Goal: Use online tool/utility: Utilize a website feature to perform a specific function

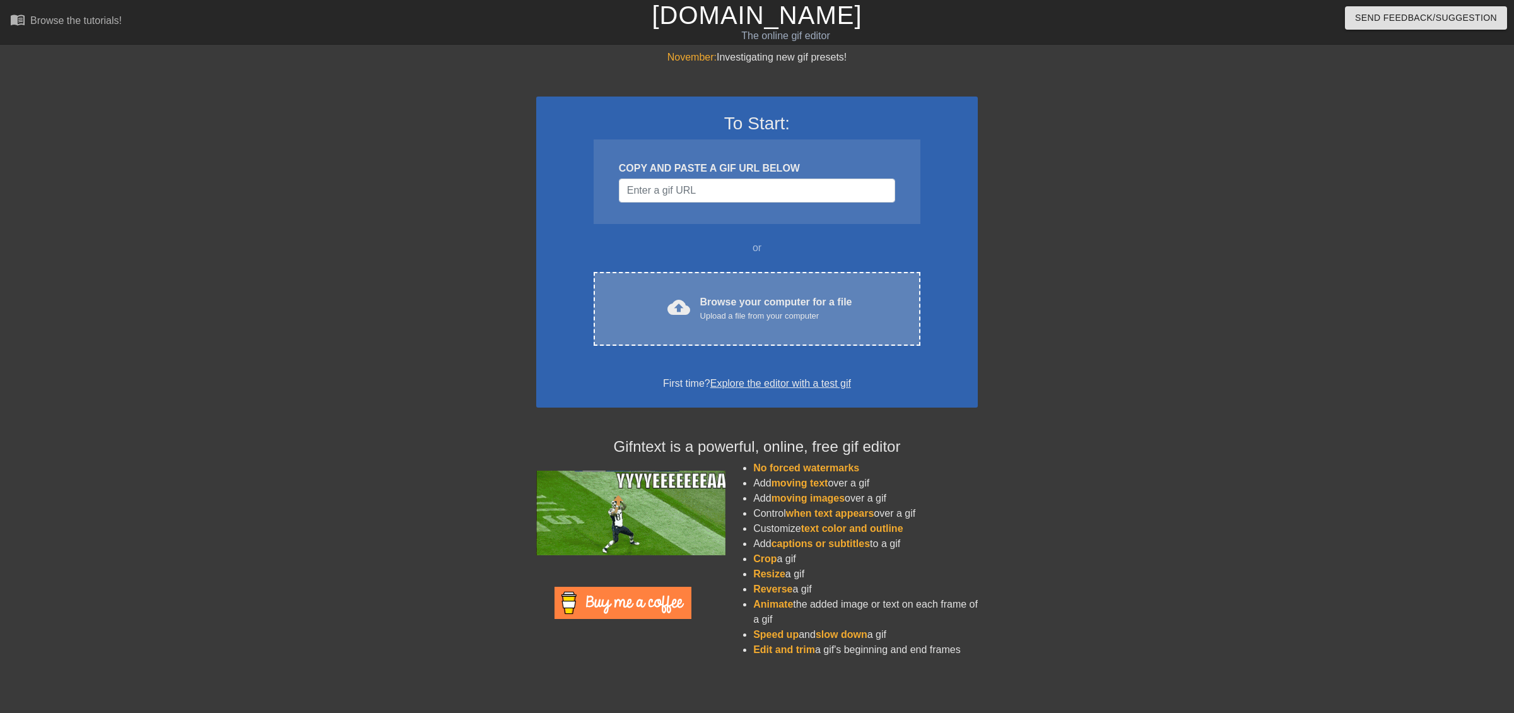
click at [763, 336] on div "cloud_upload Browse your computer for a file Upload a file from your computer C…" at bounding box center [757, 309] width 327 height 74
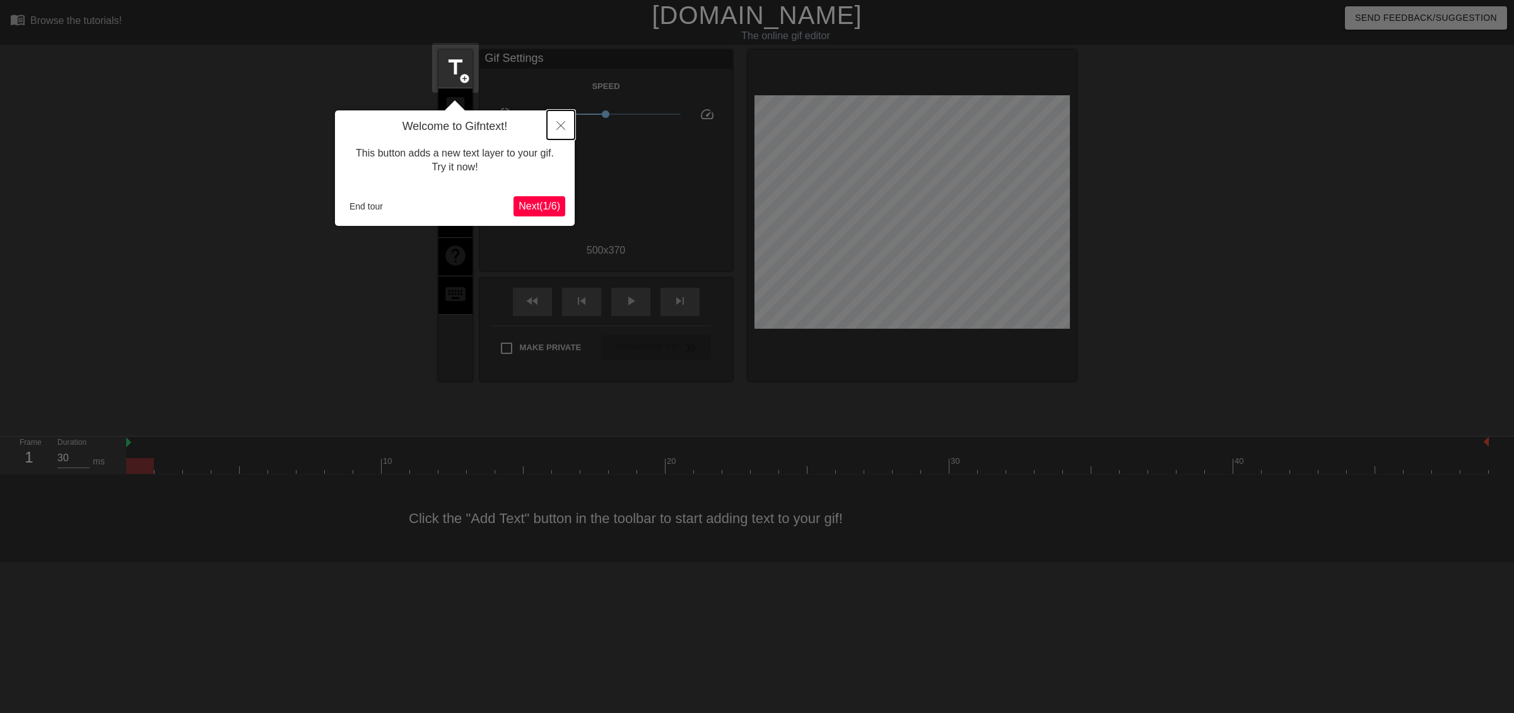
click at [553, 125] on button "Close" at bounding box center [561, 124] width 28 height 29
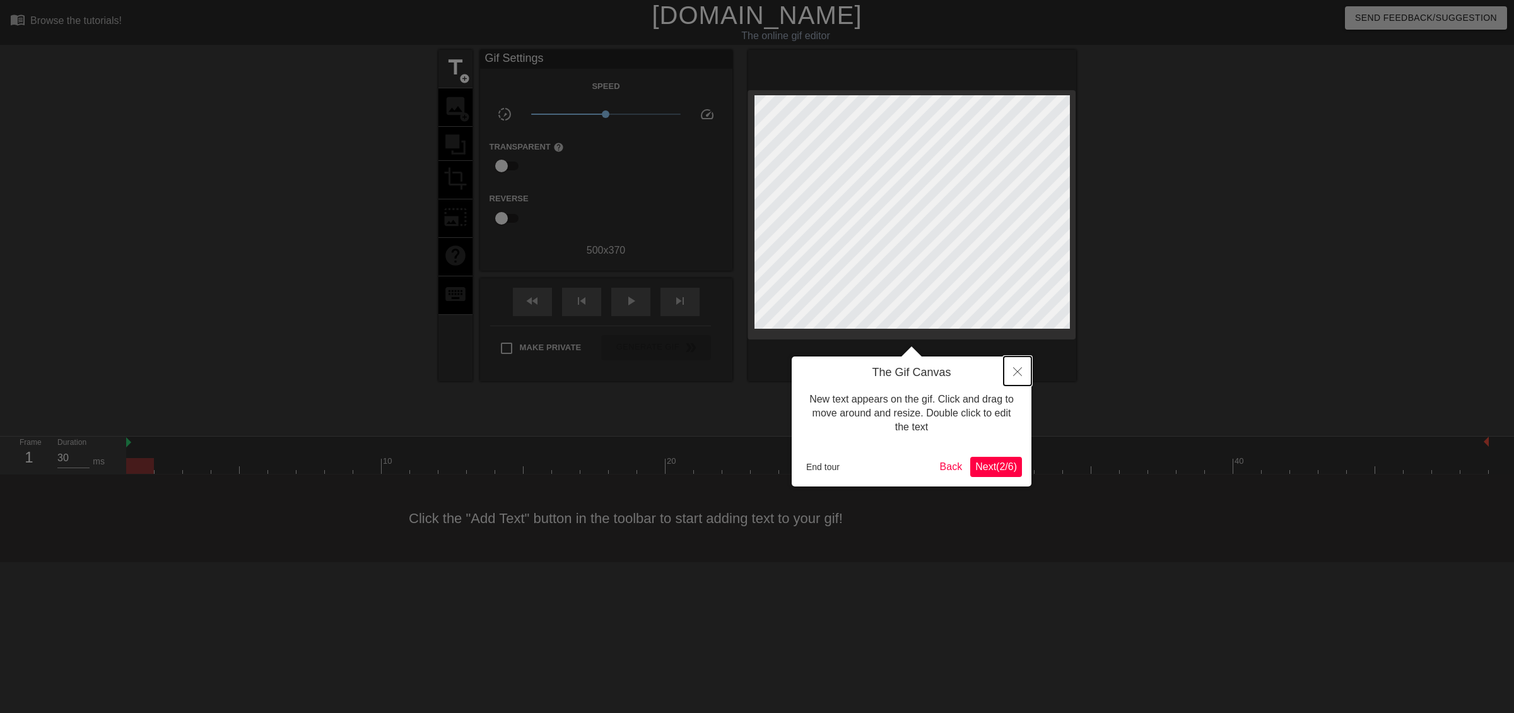
click at [1017, 374] on icon "Close" at bounding box center [1017, 371] width 9 height 9
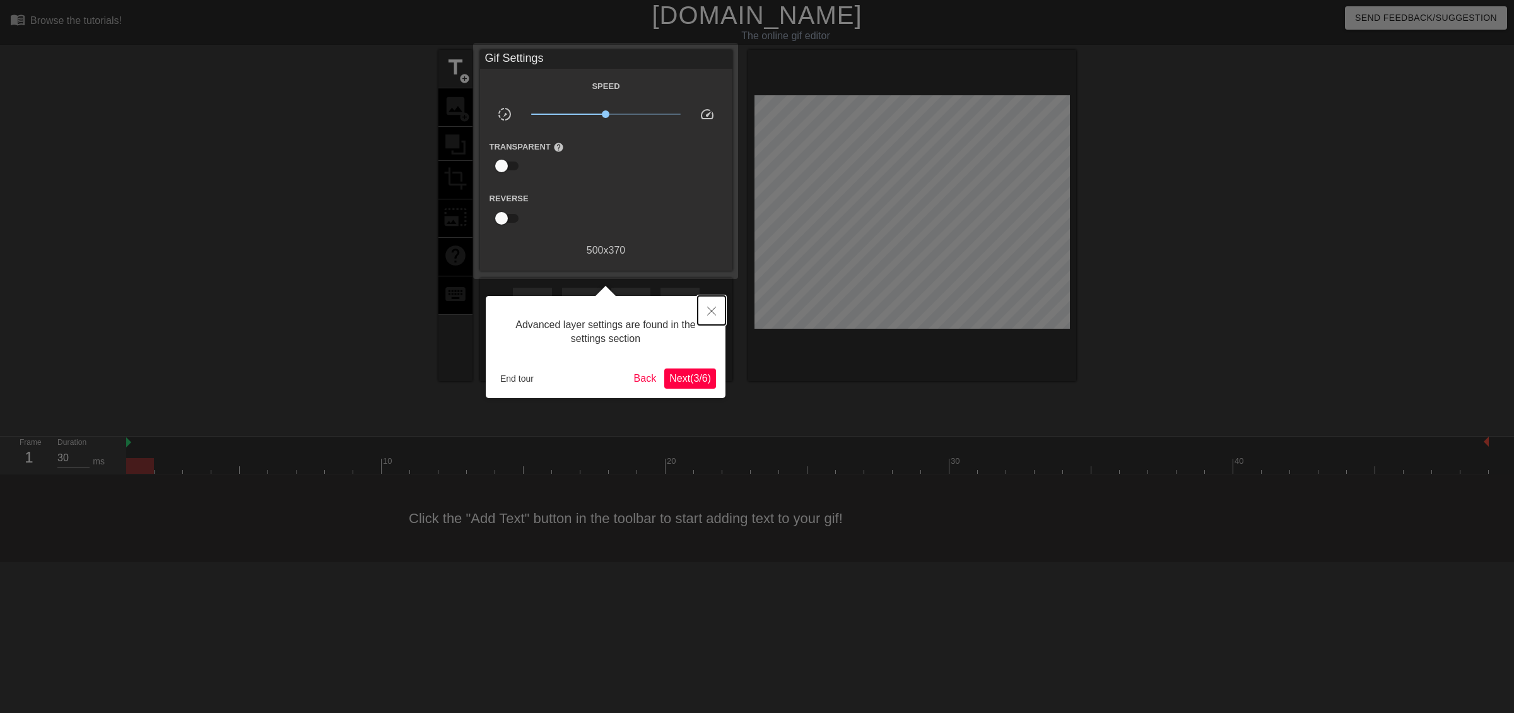
click at [714, 310] on icon "Close" at bounding box center [711, 311] width 9 height 9
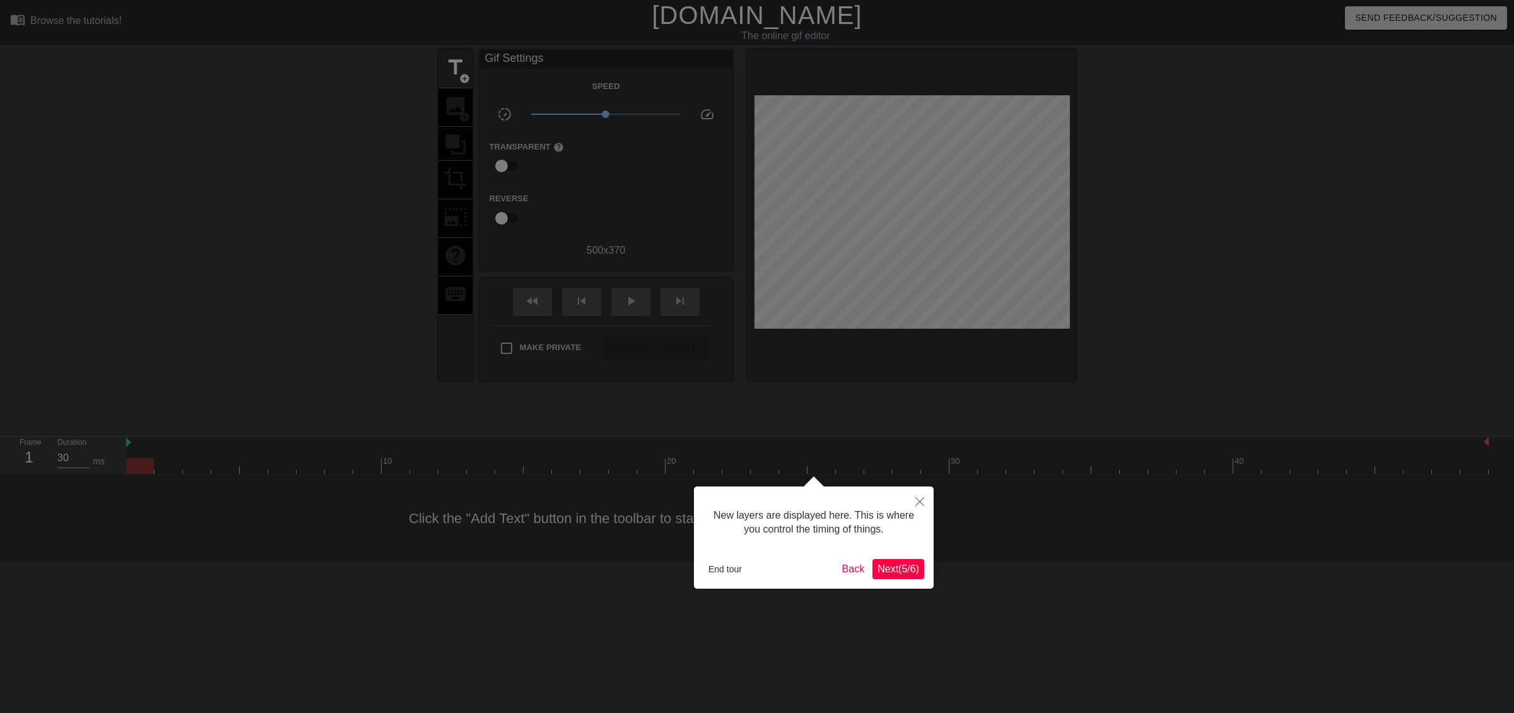
scroll to position [11, 0]
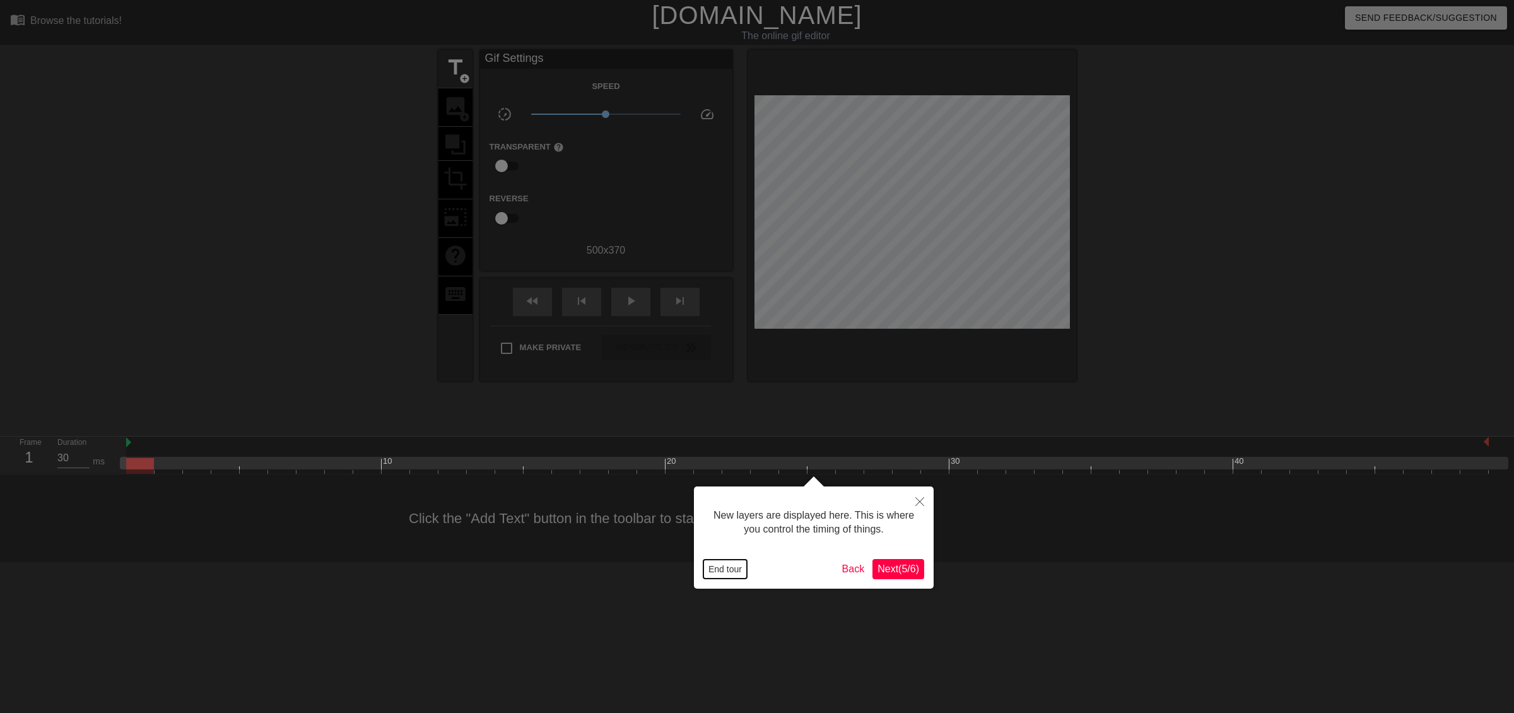
click at [732, 568] on button "End tour" at bounding box center [725, 569] width 44 height 19
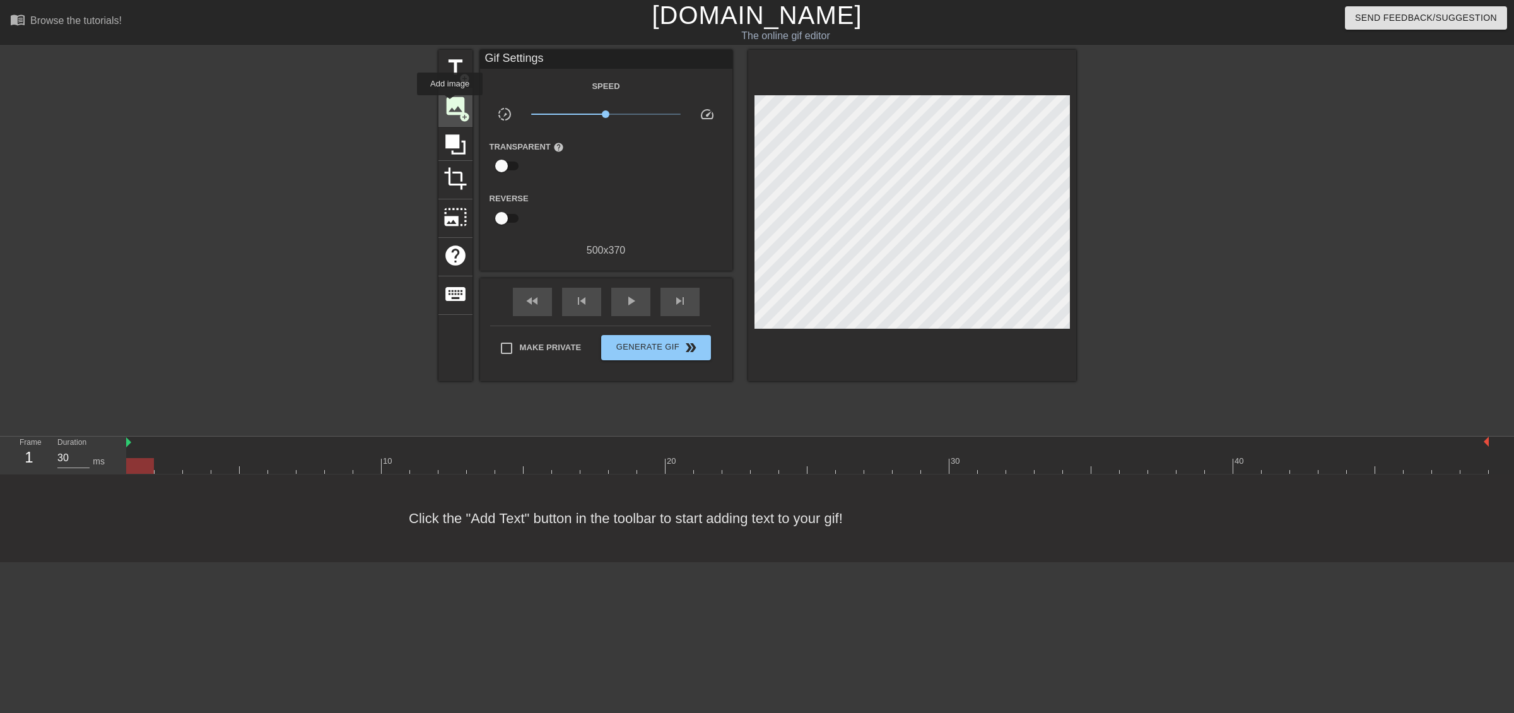
click at [450, 104] on span "image" at bounding box center [455, 106] width 24 height 24
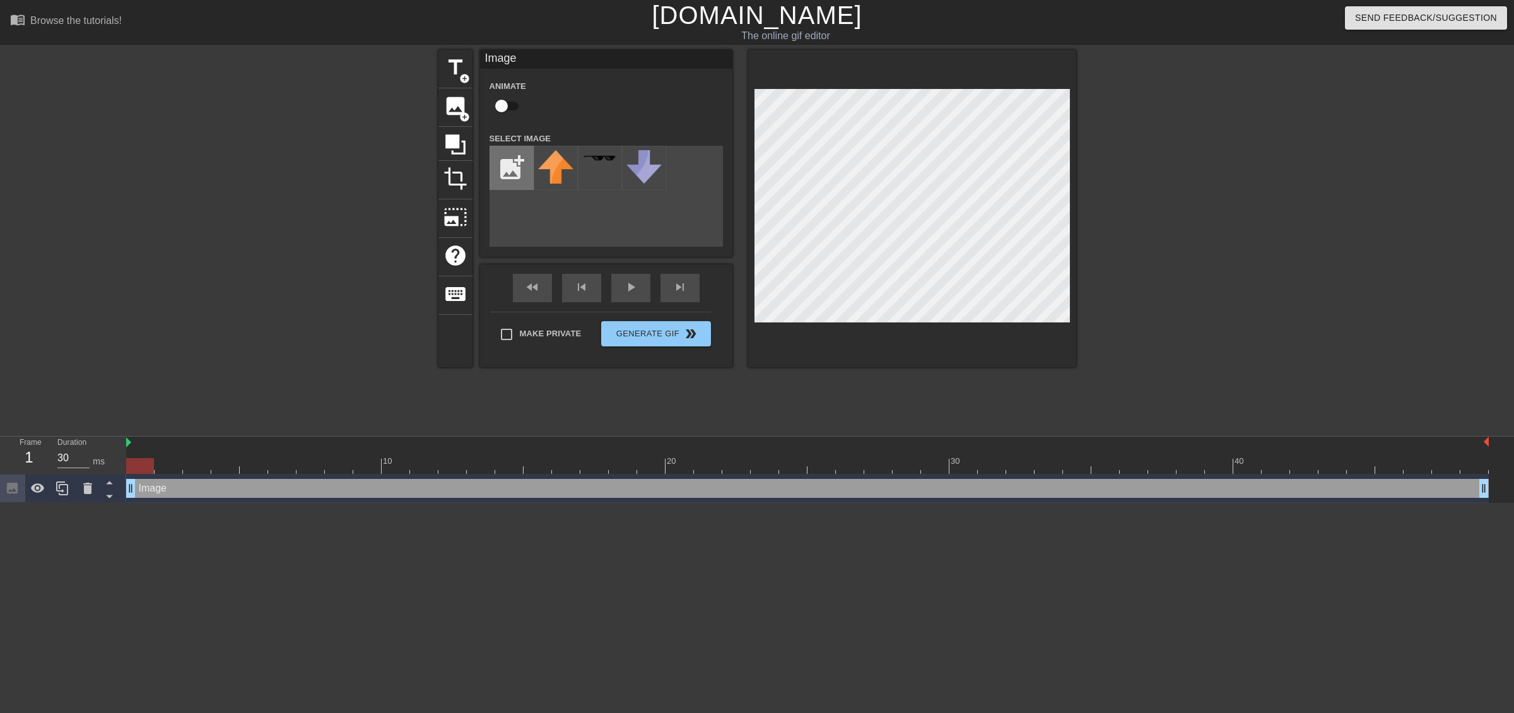
scroll to position [0, 0]
click at [520, 182] on input "file" at bounding box center [511, 167] width 43 height 43
type input "C:\fakepath\Mindfire_Behemoth.PNG.webp"
click at [560, 179] on img at bounding box center [555, 165] width 35 height 31
click at [342, 471] on div at bounding box center [807, 466] width 1362 height 16
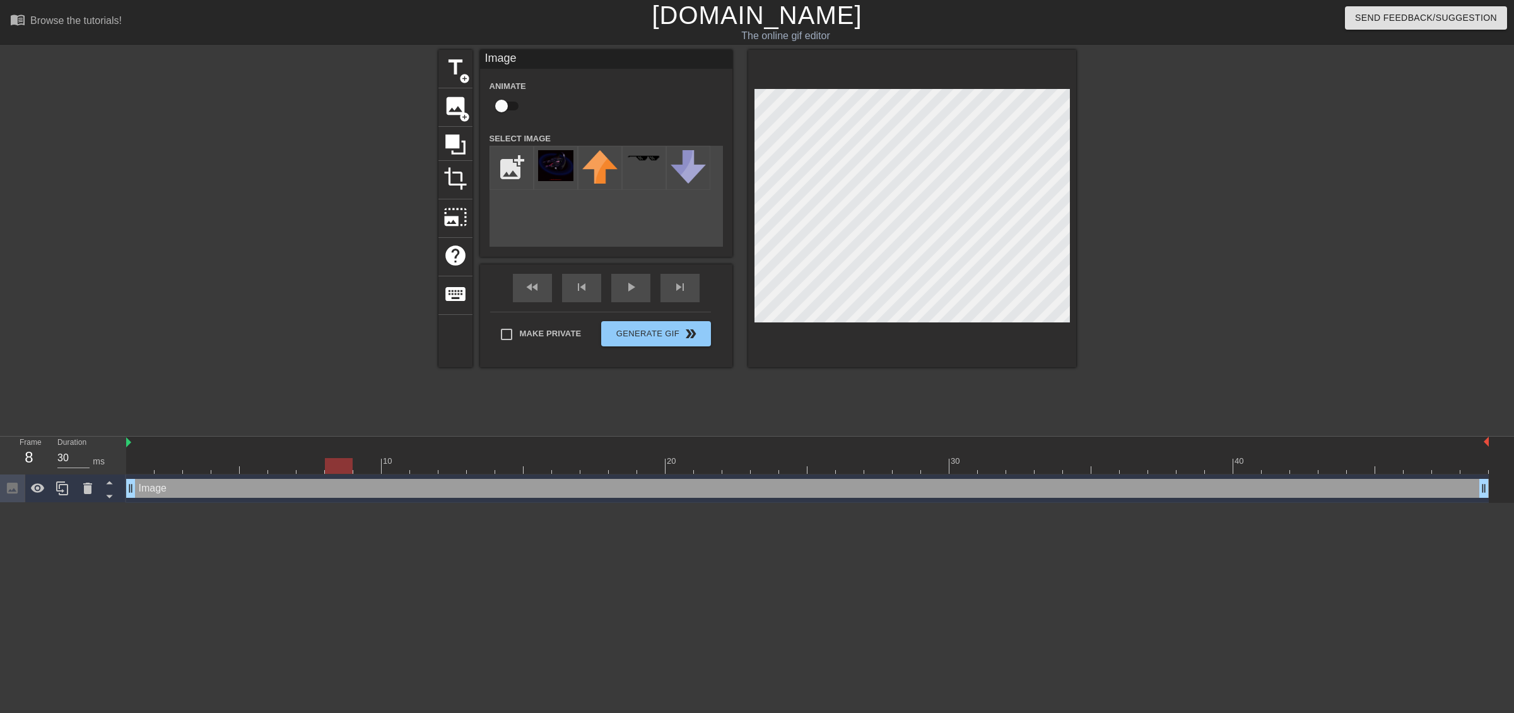
click at [364, 471] on div at bounding box center [807, 466] width 1362 height 16
click at [341, 467] on div at bounding box center [807, 466] width 1362 height 16
drag, startPoint x: 382, startPoint y: 469, endPoint x: 360, endPoint y: 471, distance: 22.2
click at [380, 469] on div at bounding box center [807, 466] width 1362 height 16
click at [350, 471] on div at bounding box center [807, 466] width 1362 height 16
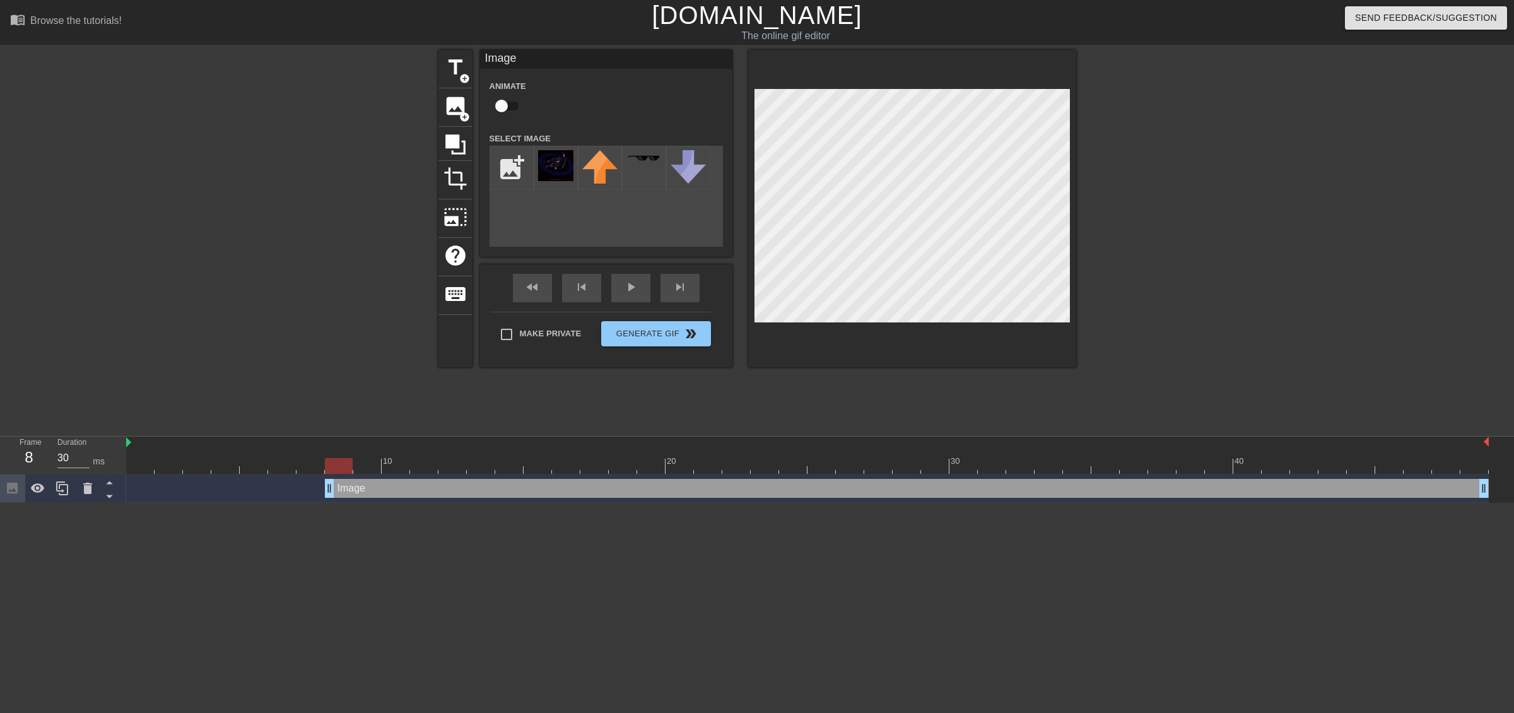
drag, startPoint x: 133, startPoint y: 491, endPoint x: 319, endPoint y: 494, distance: 185.5
click at [319, 494] on div "Image drag_handle drag_handle" at bounding box center [807, 488] width 1362 height 19
click at [467, 69] on span "title" at bounding box center [455, 68] width 24 height 24
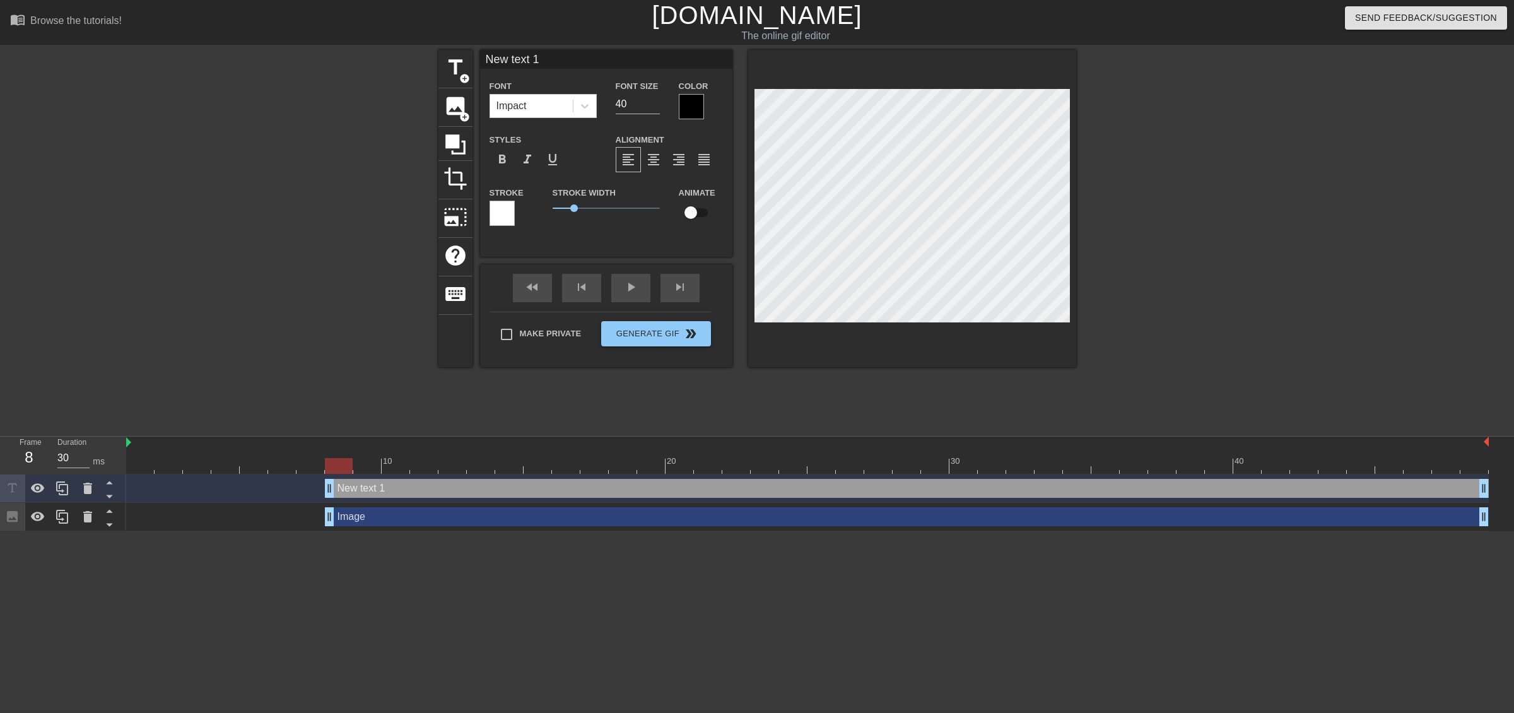
scroll to position [1, 3]
type input "30"
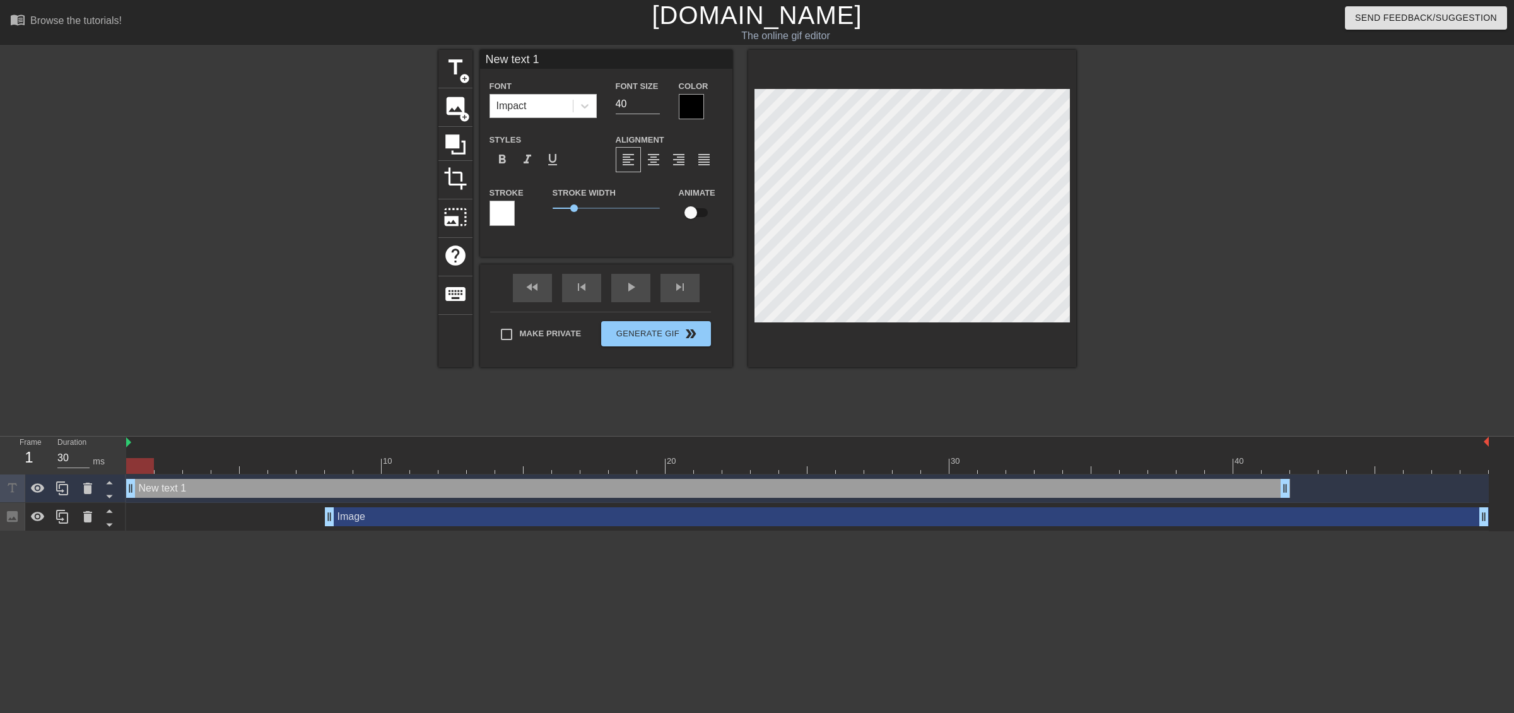
drag, startPoint x: 423, startPoint y: 488, endPoint x: 149, endPoint y: 483, distance: 273.8
click at [149, 483] on div "New text 1 drag_handle drag_handle" at bounding box center [708, 488] width 1164 height 19
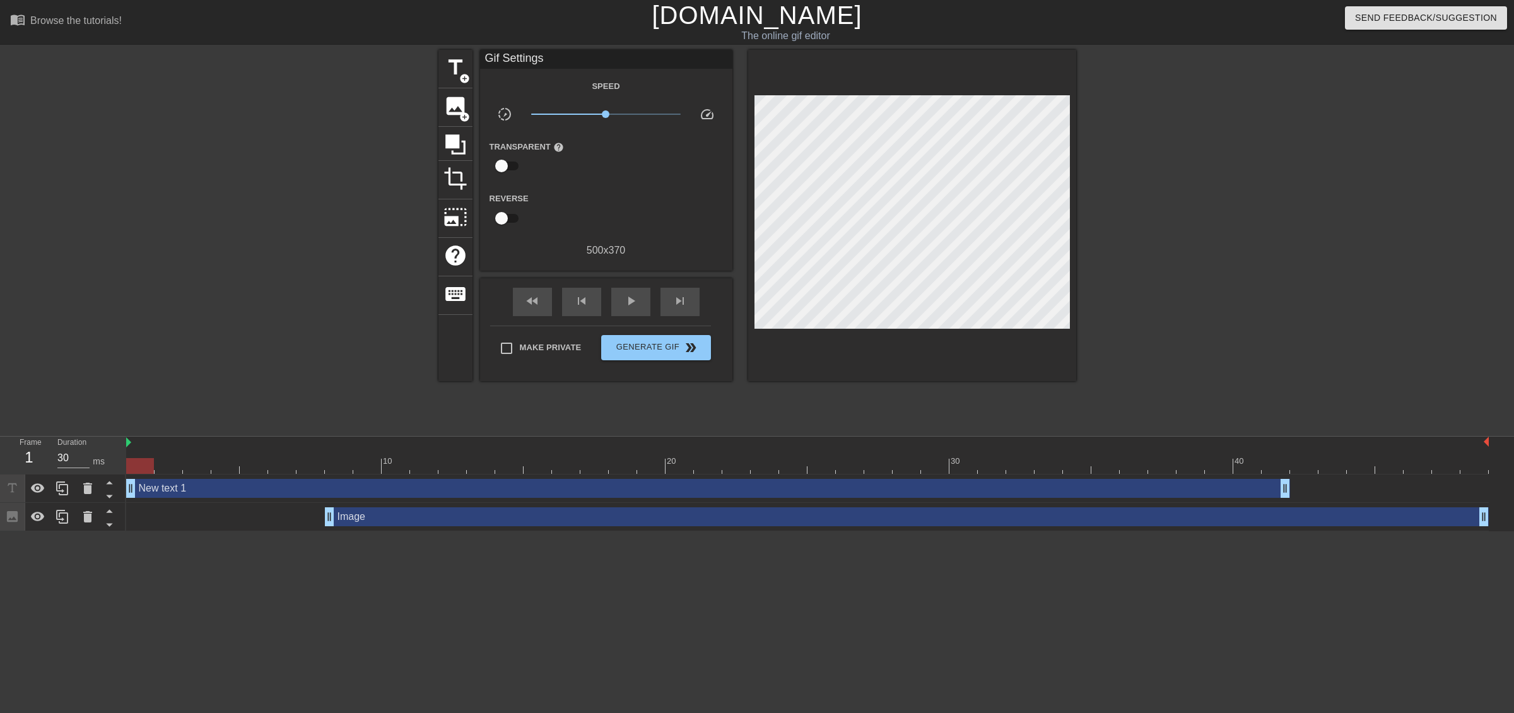
click at [430, 531] on html "menu_book Browse the tutorials! [DOMAIN_NAME] The online gif editor Send Feedba…" at bounding box center [757, 265] width 1514 height 531
click at [322, 491] on div "New text 1 drag_handle drag_handle" at bounding box center [708, 488] width 1164 height 19
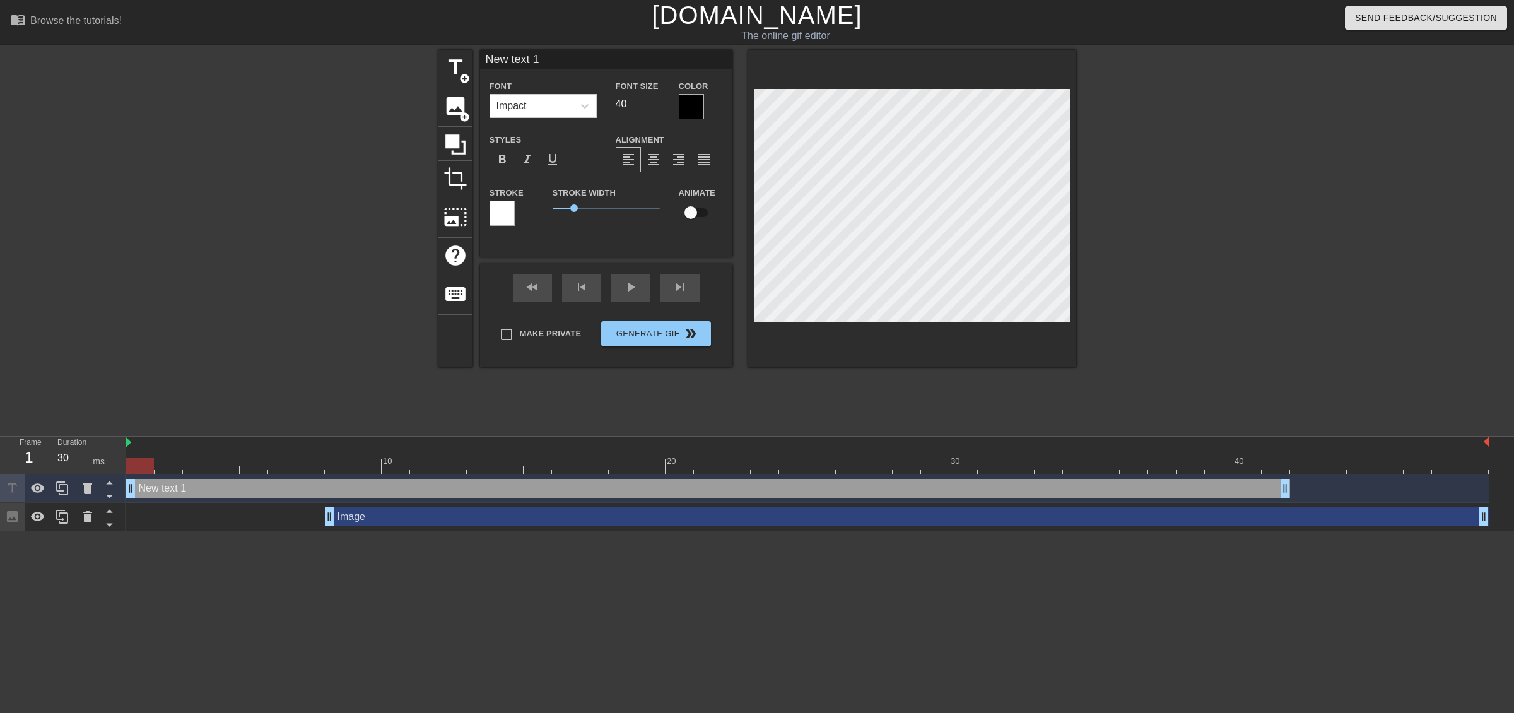
paste textarea "[⛬]"
type input "[⛬]"
type textarea "[⛬]"
click at [694, 103] on div at bounding box center [691, 106] width 25 height 25
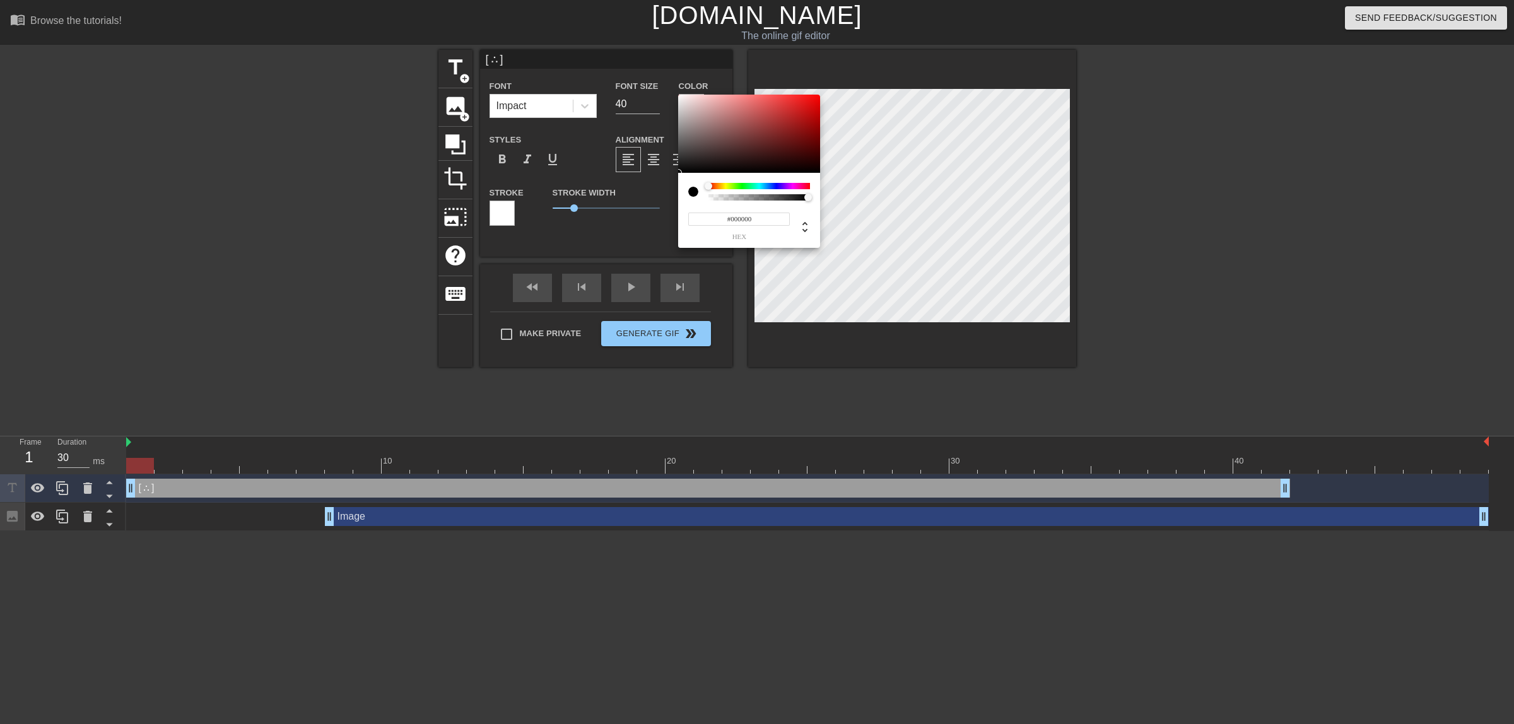
click at [742, 183] on div at bounding box center [759, 186] width 102 height 6
type input "#12AE10"
drag, startPoint x: 786, startPoint y: 122, endPoint x: 807, endPoint y: 120, distance: 21.5
click at [807, 120] on div at bounding box center [749, 134] width 142 height 78
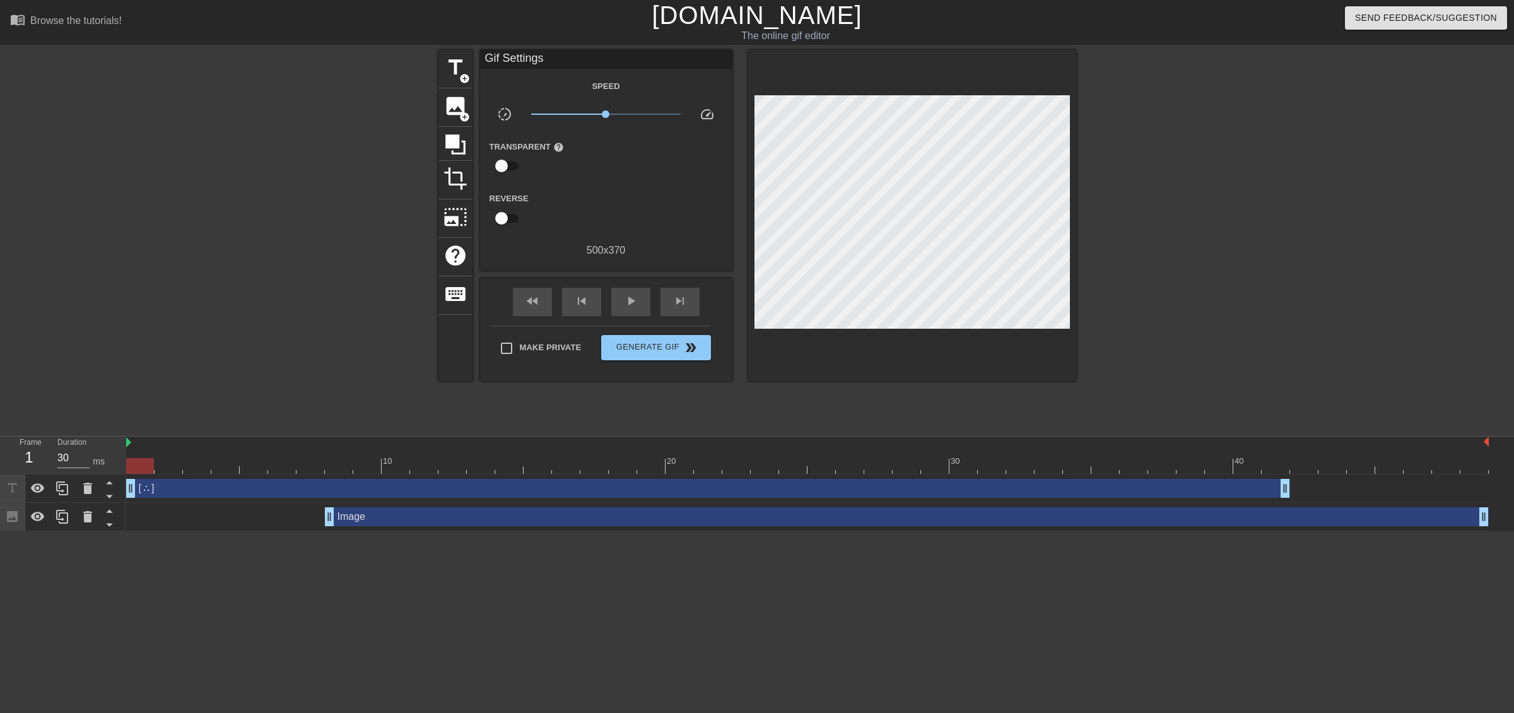
click at [1174, 231] on div at bounding box center [1185, 239] width 189 height 378
click at [424, 527] on div "Image drag_handle drag_handle" at bounding box center [807, 517] width 1362 height 28
click at [421, 515] on div "Image drag_handle drag_handle" at bounding box center [907, 516] width 1164 height 19
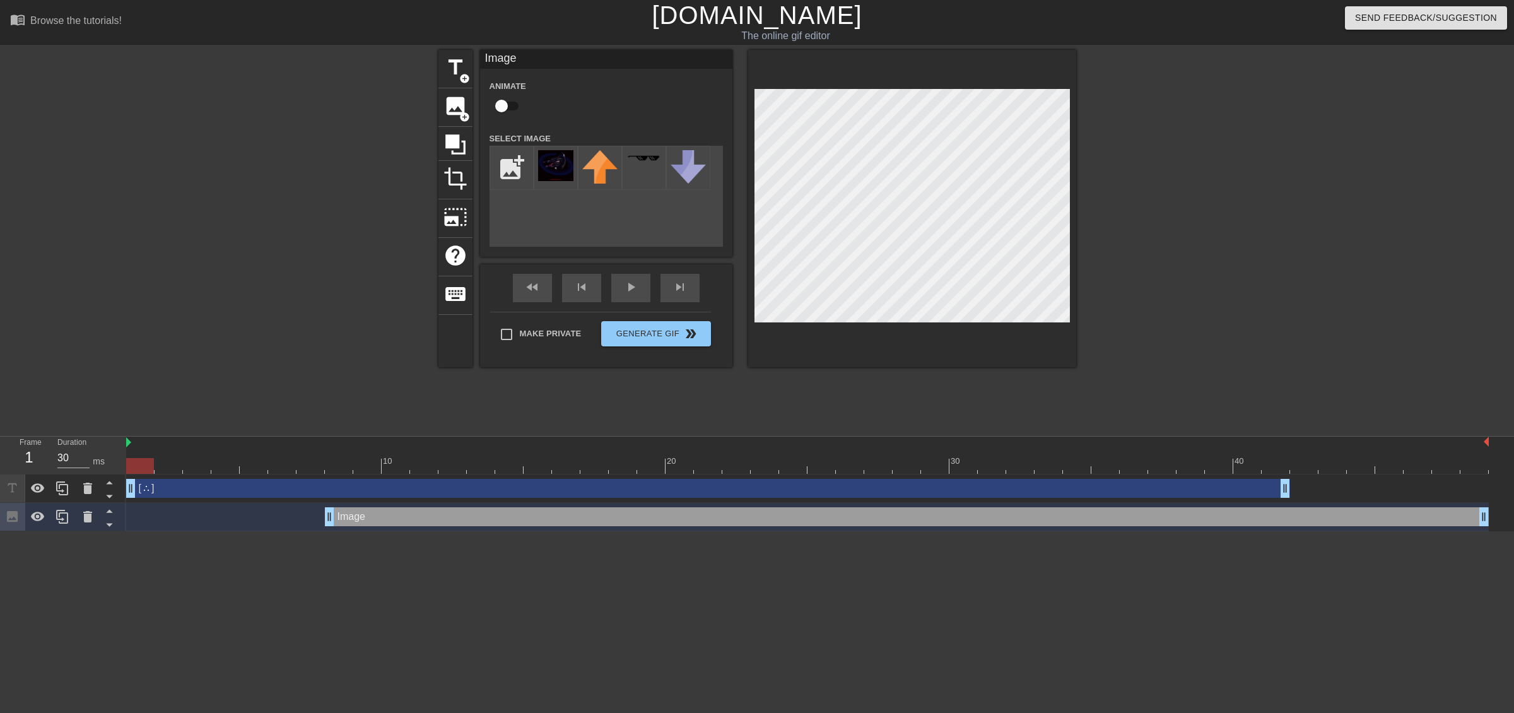
click at [509, 104] on input "checkbox" at bounding box center [502, 106] width 72 height 24
checkbox input "true"
click at [407, 524] on div "Image drag_handle drag_handle" at bounding box center [907, 516] width 1164 height 19
click at [427, 465] on div at bounding box center [807, 466] width 1362 height 16
click at [401, 462] on div at bounding box center [807, 466] width 1362 height 16
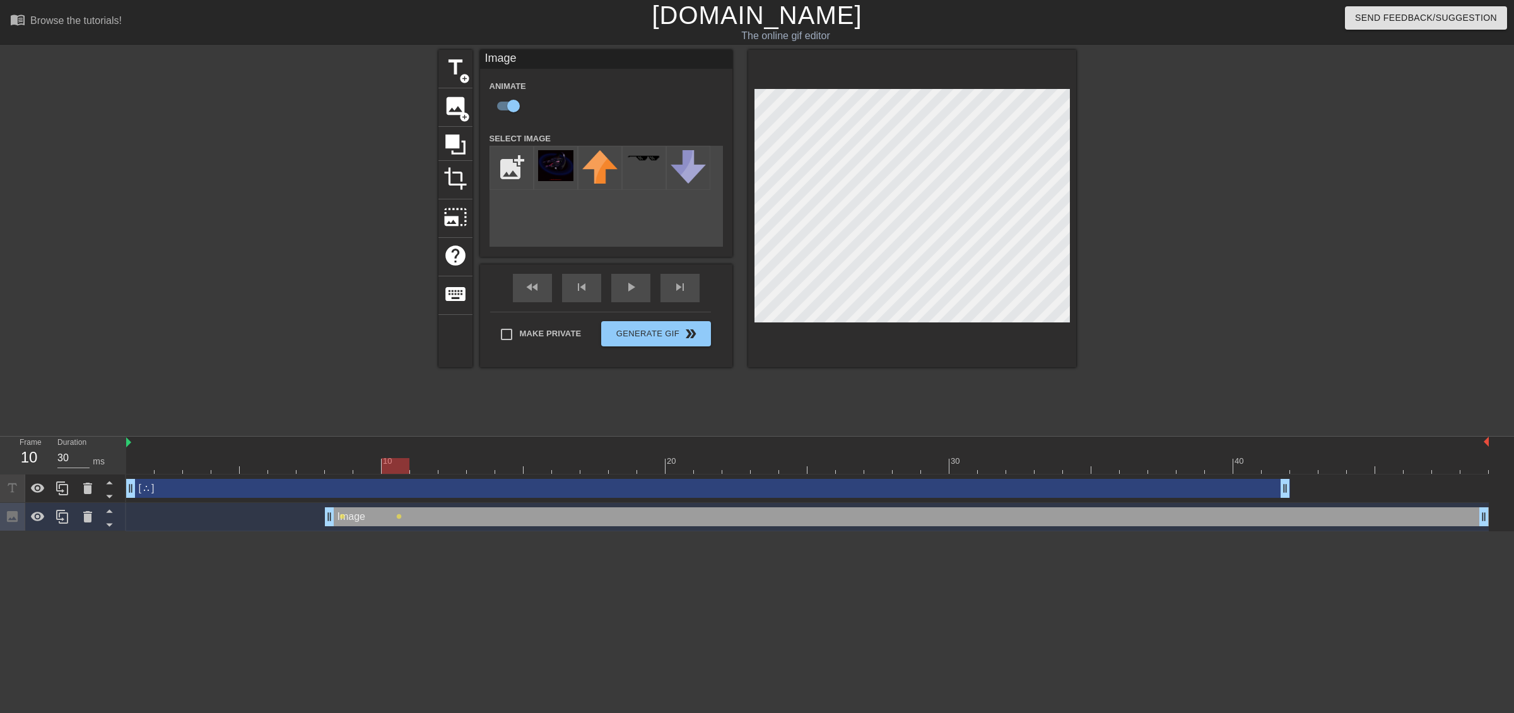
click at [429, 466] on div at bounding box center [807, 466] width 1362 height 16
click at [462, 467] on div at bounding box center [807, 466] width 1362 height 16
click at [484, 465] on div at bounding box center [807, 466] width 1362 height 16
click at [515, 461] on div at bounding box center [807, 466] width 1362 height 16
click at [534, 467] on div at bounding box center [807, 466] width 1362 height 16
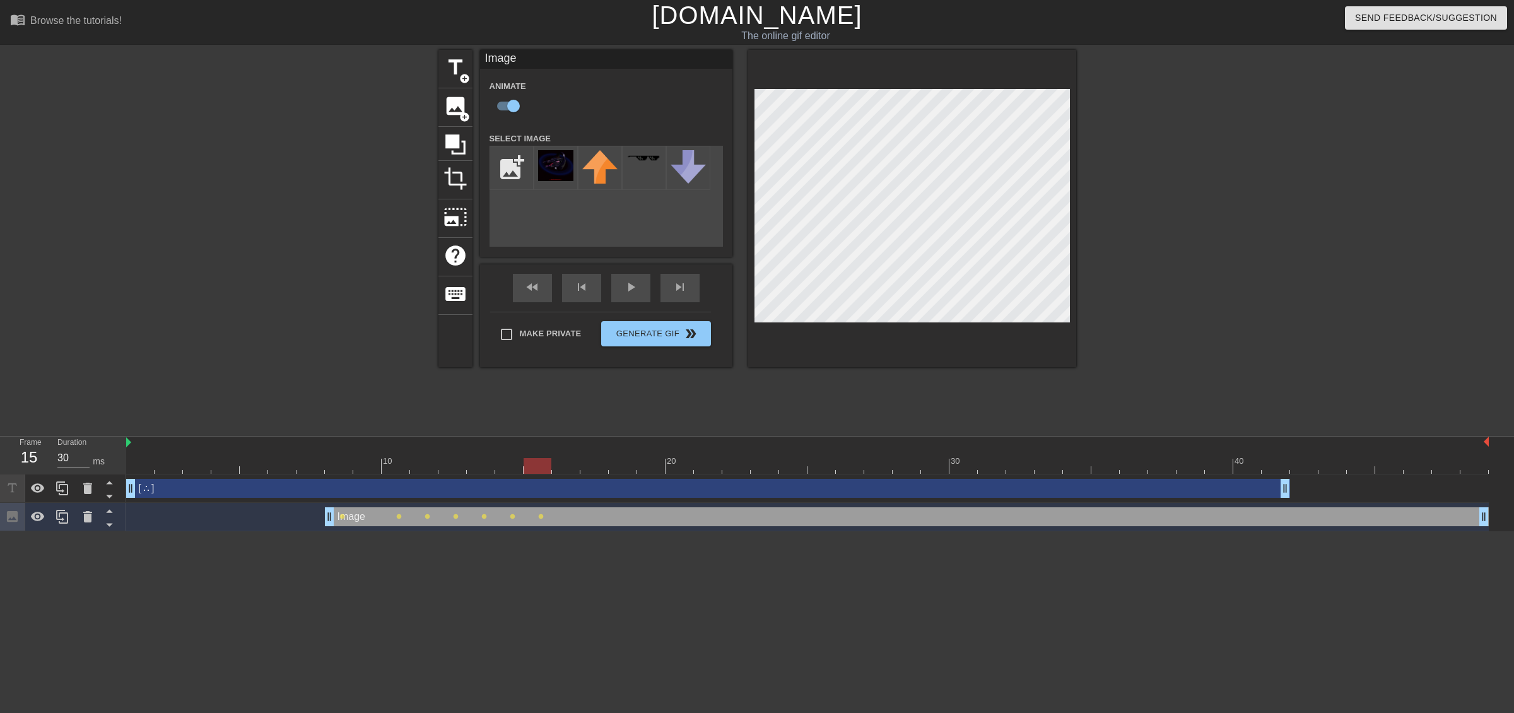
click at [568, 462] on div at bounding box center [807, 466] width 1362 height 16
click at [597, 465] on div at bounding box center [807, 466] width 1362 height 16
click at [620, 468] on div at bounding box center [807, 466] width 1362 height 16
click at [660, 467] on div at bounding box center [807, 466] width 1362 height 16
click at [682, 466] on div at bounding box center [807, 466] width 1362 height 16
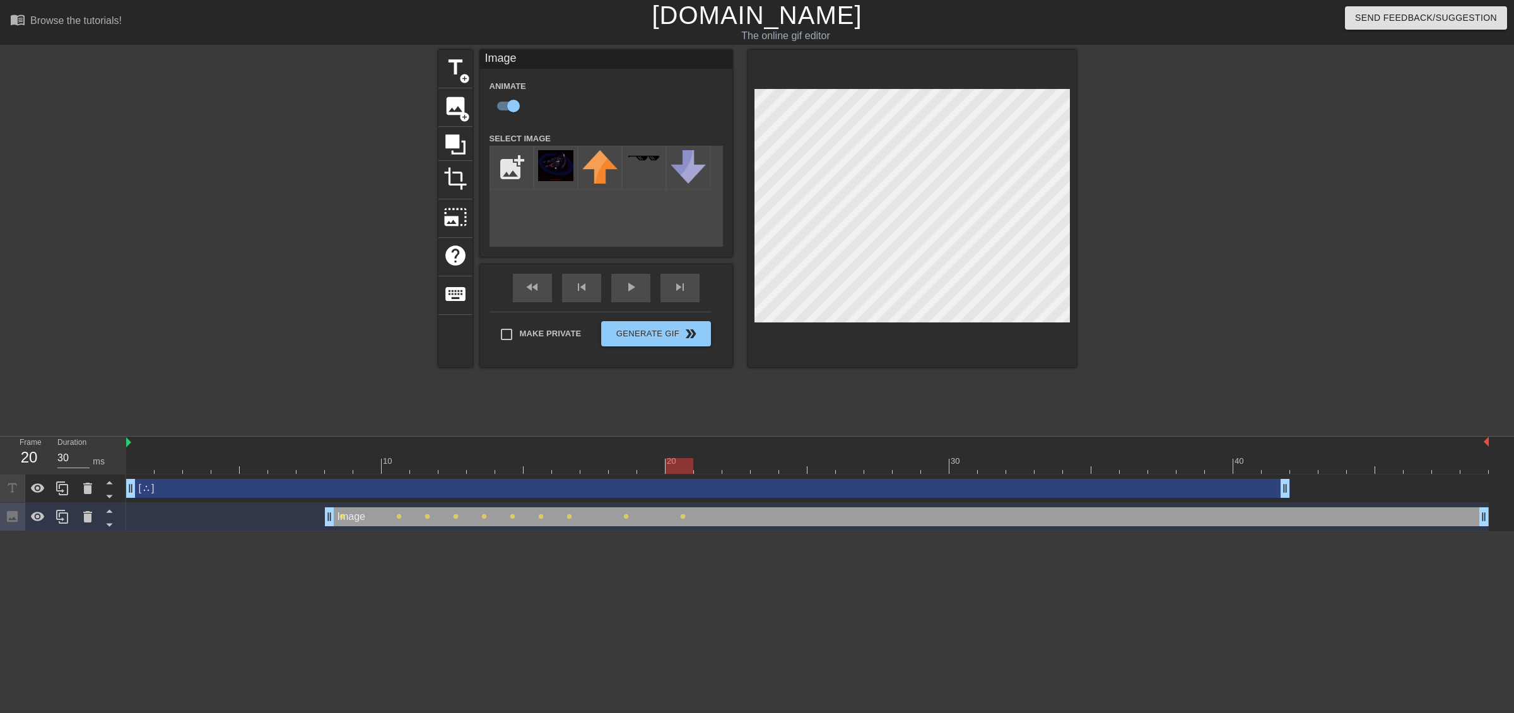
click at [708, 470] on div at bounding box center [807, 466] width 1362 height 16
click at [729, 474] on div "10 20 30 40" at bounding box center [807, 456] width 1362 height 38
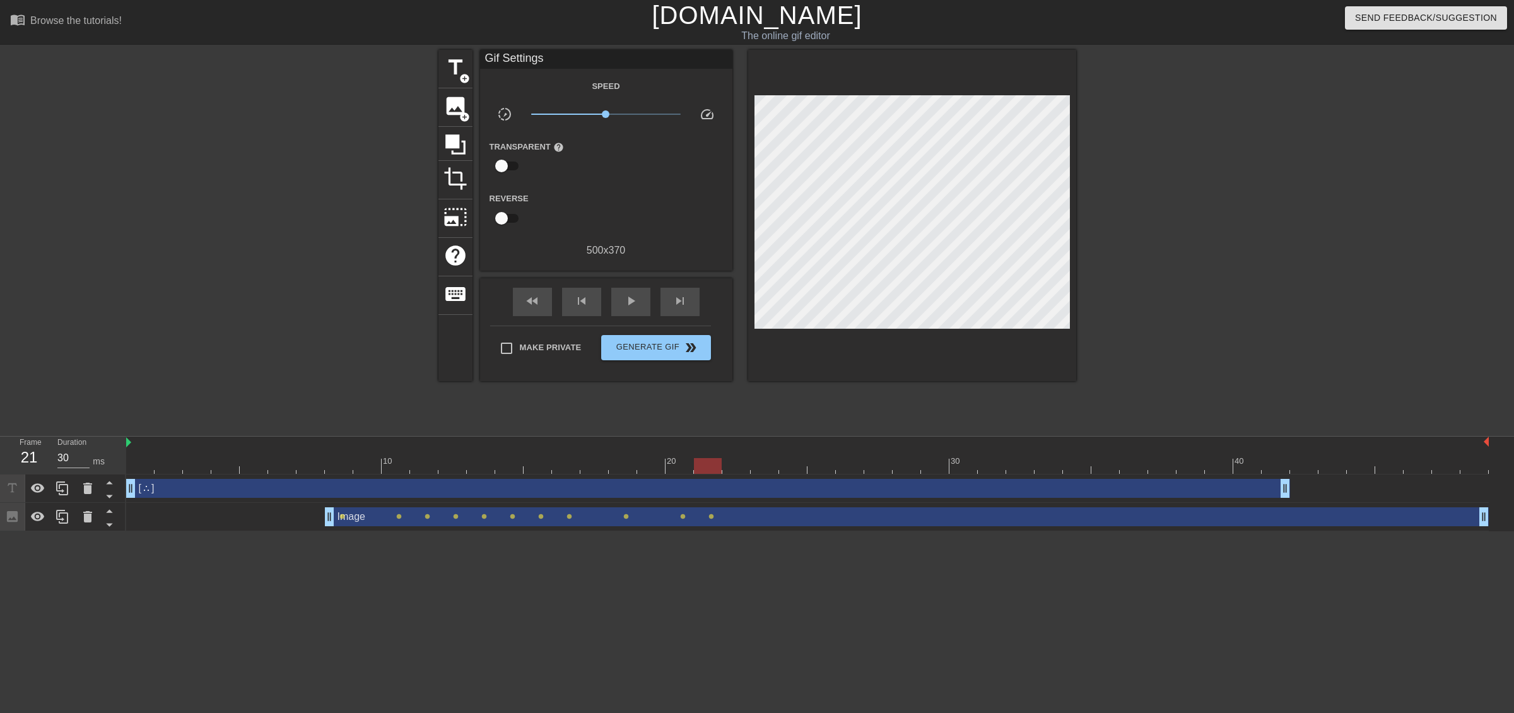
click at [743, 525] on div "Image drag_handle drag_handle" at bounding box center [907, 516] width 1164 height 19
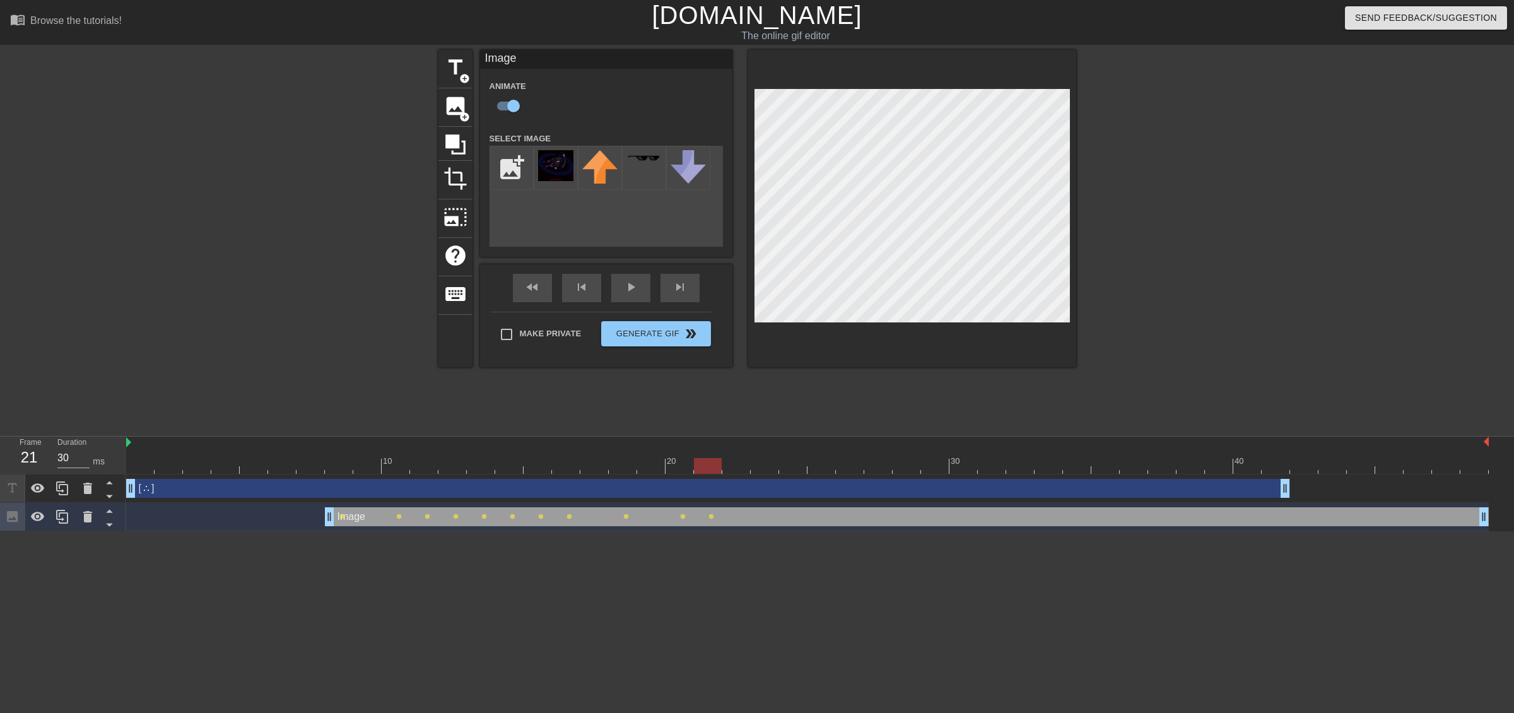
click at [735, 465] on div at bounding box center [807, 466] width 1362 height 16
click at [770, 469] on div at bounding box center [807, 466] width 1362 height 16
click at [793, 462] on div at bounding box center [807, 466] width 1362 height 16
click at [817, 469] on div at bounding box center [807, 466] width 1362 height 16
click at [858, 481] on div "[⛬] drag_handle drag_handle" at bounding box center [708, 488] width 1164 height 19
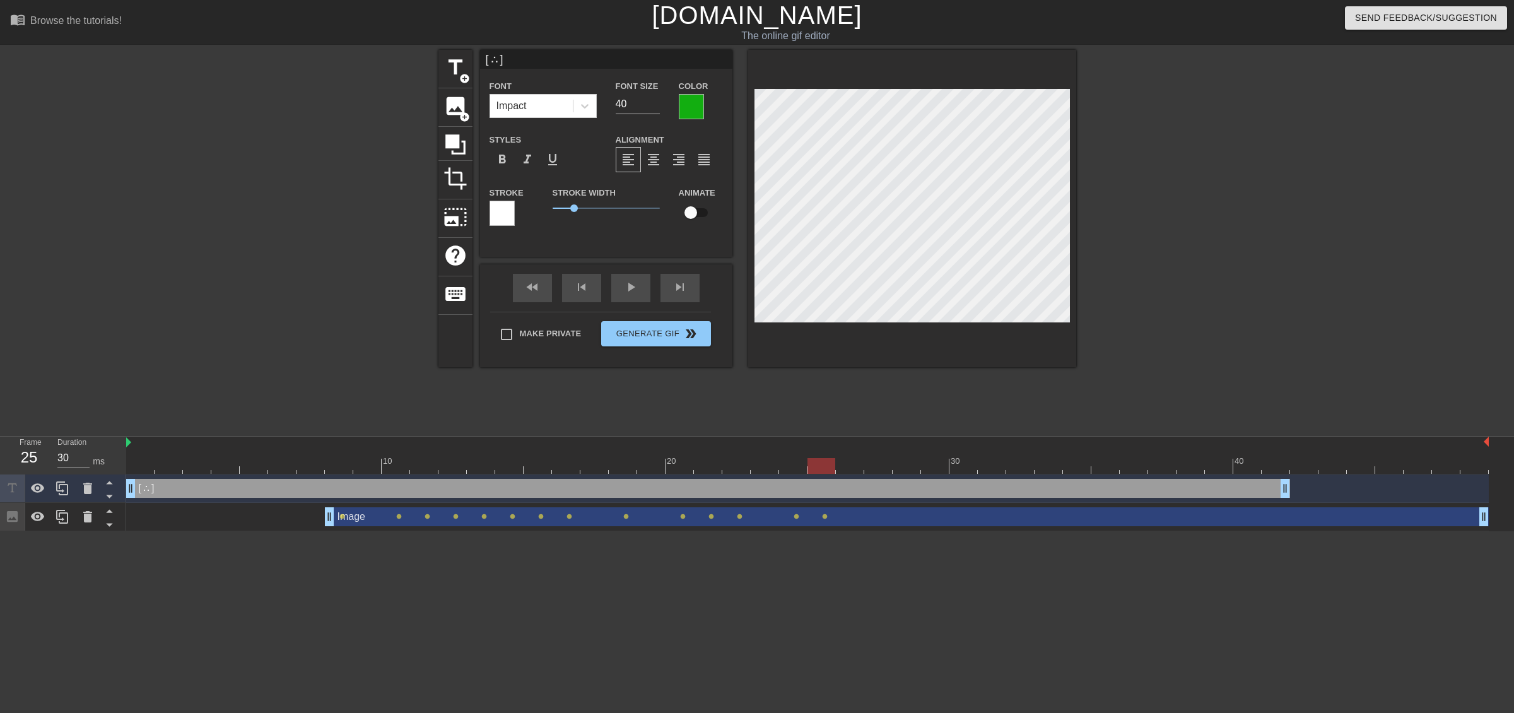
click at [853, 514] on div "Image drag_handle drag_handle" at bounding box center [907, 516] width 1164 height 19
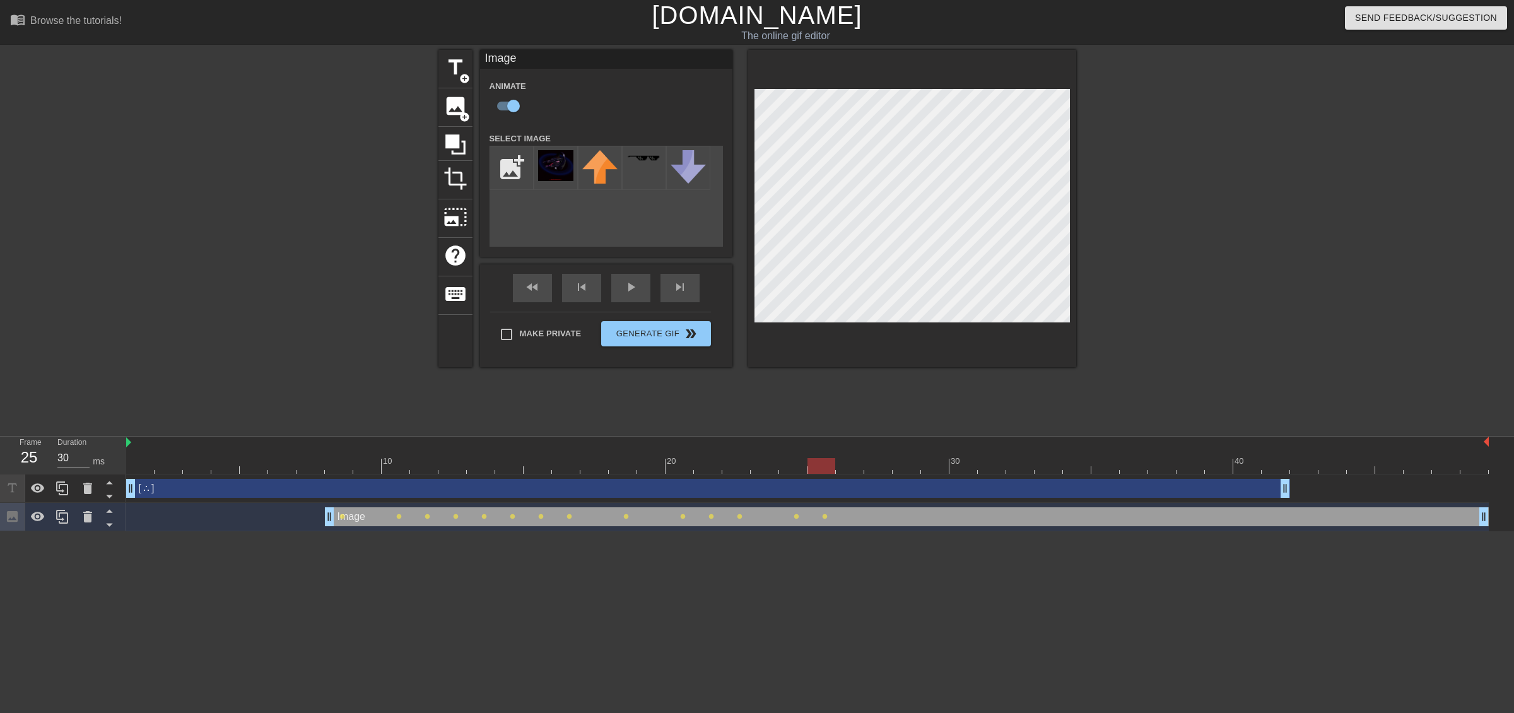
click at [844, 467] on div at bounding box center [807, 466] width 1362 height 16
click at [889, 467] on div at bounding box center [807, 466] width 1362 height 16
click at [745, 290] on div "title add_circle image add_circle crop photo_size_select_large help keyboard Im…" at bounding box center [757, 208] width 638 height 317
click at [904, 466] on div at bounding box center [807, 466] width 1362 height 16
click at [926, 465] on div at bounding box center [807, 466] width 1362 height 16
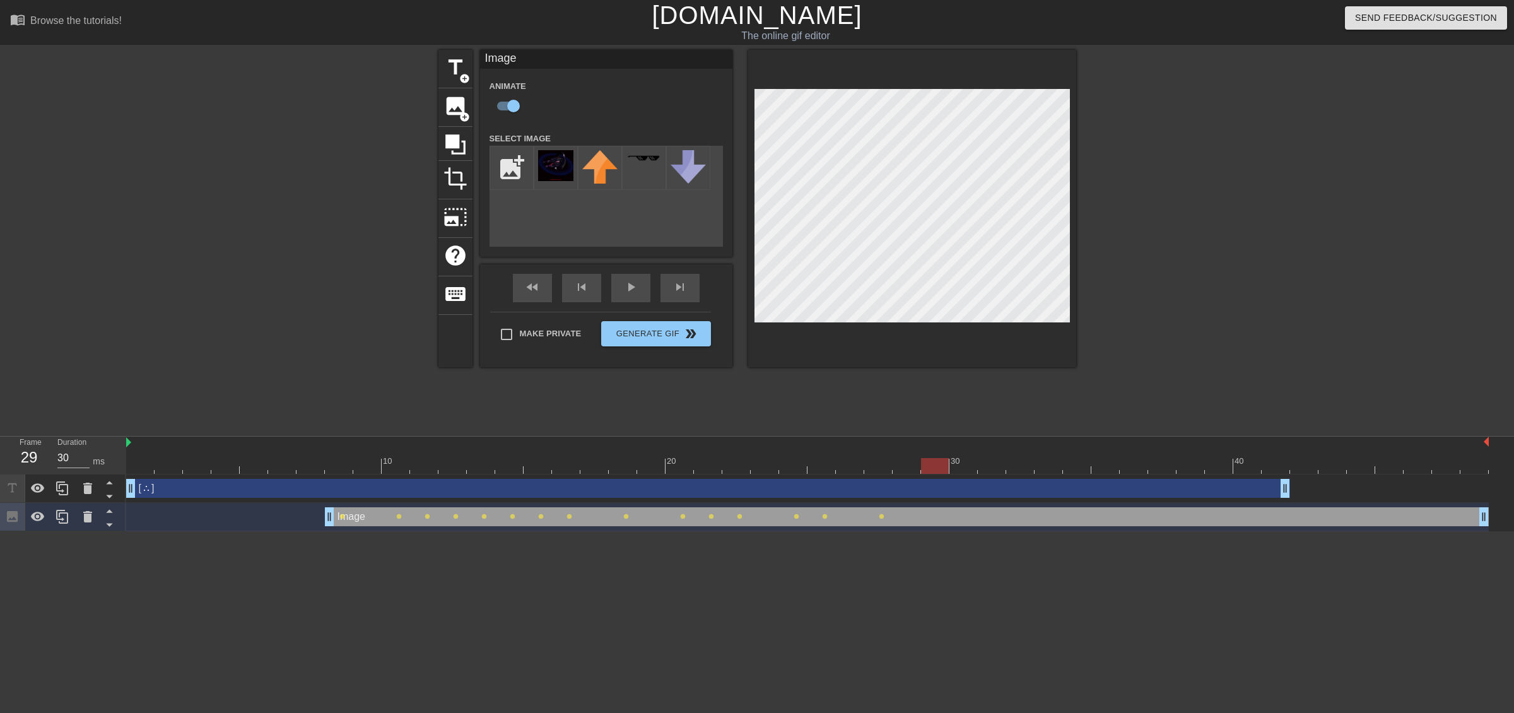
click at [973, 467] on div at bounding box center [807, 466] width 1362 height 16
click at [993, 467] on div at bounding box center [807, 466] width 1362 height 16
click at [1020, 466] on div at bounding box center [807, 466] width 1362 height 16
drag, startPoint x: 1057, startPoint y: 470, endPoint x: 1079, endPoint y: 470, distance: 21.4
click at [1061, 470] on div at bounding box center [807, 466] width 1362 height 16
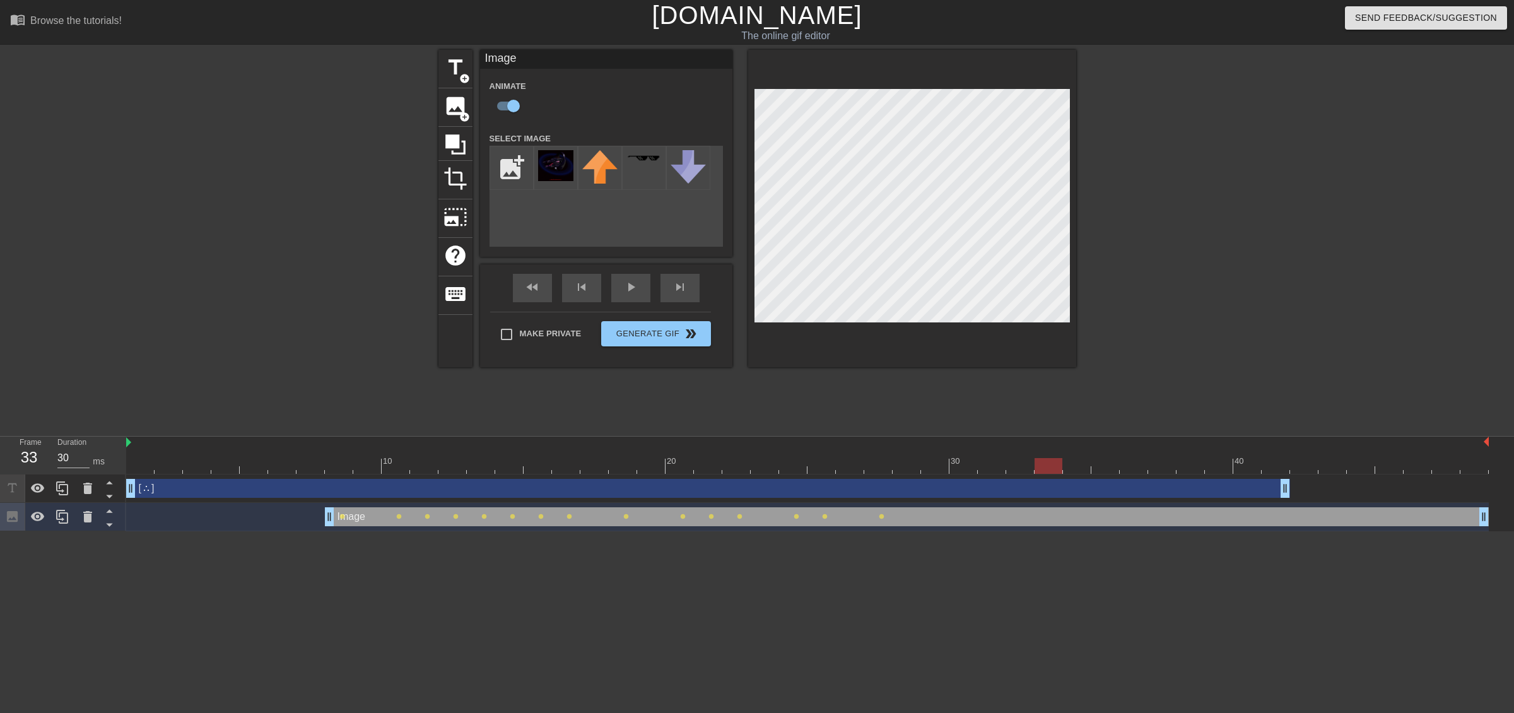
click at [1111, 467] on div at bounding box center [807, 466] width 1362 height 16
drag, startPoint x: 1155, startPoint y: 464, endPoint x: 1183, endPoint y: 462, distance: 27.9
click at [1157, 464] on div at bounding box center [807, 466] width 1362 height 16
click at [735, 289] on div "title add_circle image add_circle crop photo_size_select_large help keyboard Im…" at bounding box center [757, 208] width 638 height 317
click at [956, 462] on div at bounding box center [807, 466] width 1362 height 16
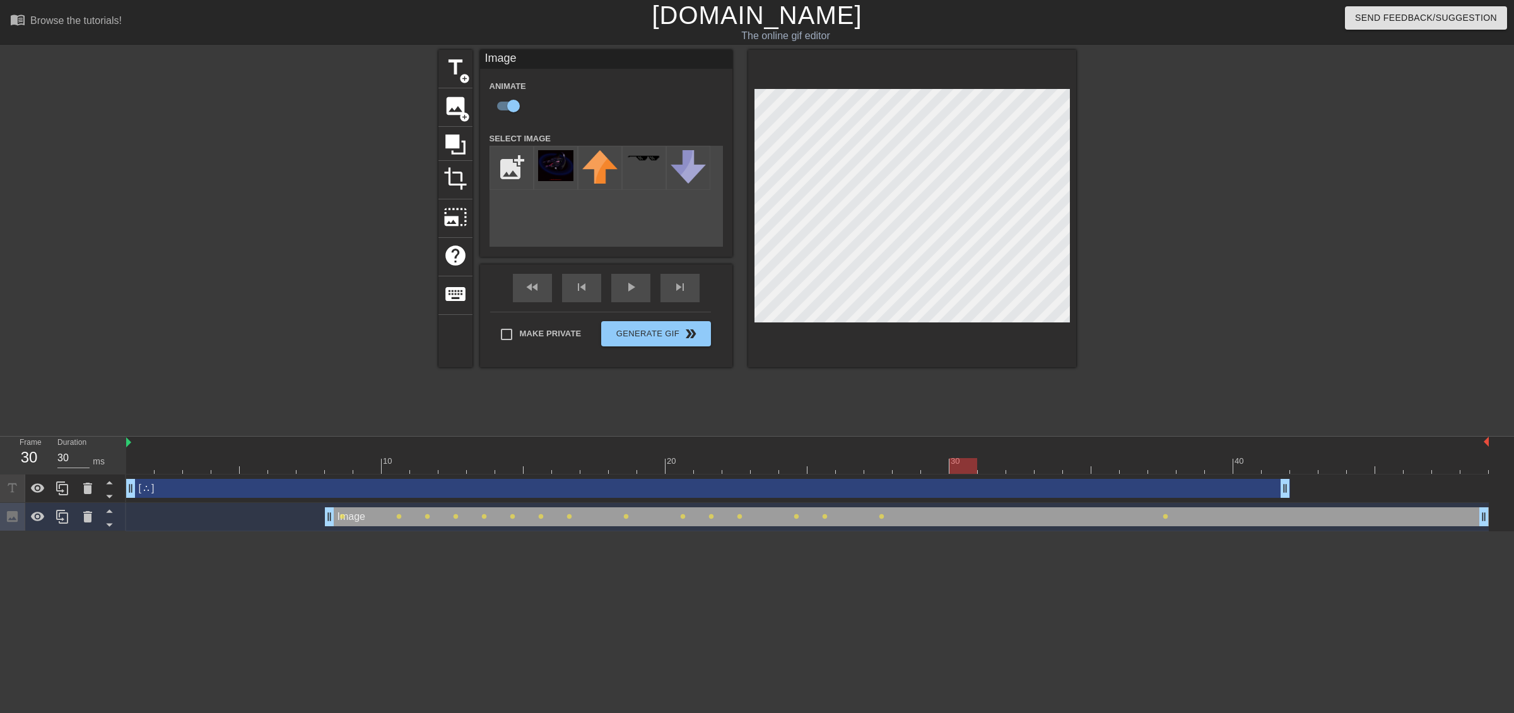
click at [929, 470] on div at bounding box center [807, 466] width 1362 height 16
click at [721, 275] on div "title add_circle image add_circle crop photo_size_select_large help keyboard Im…" at bounding box center [757, 208] width 638 height 317
click at [970, 464] on div at bounding box center [807, 466] width 1362 height 16
click at [992, 467] on div at bounding box center [807, 466] width 1362 height 16
click at [1028, 471] on div at bounding box center [807, 466] width 1362 height 16
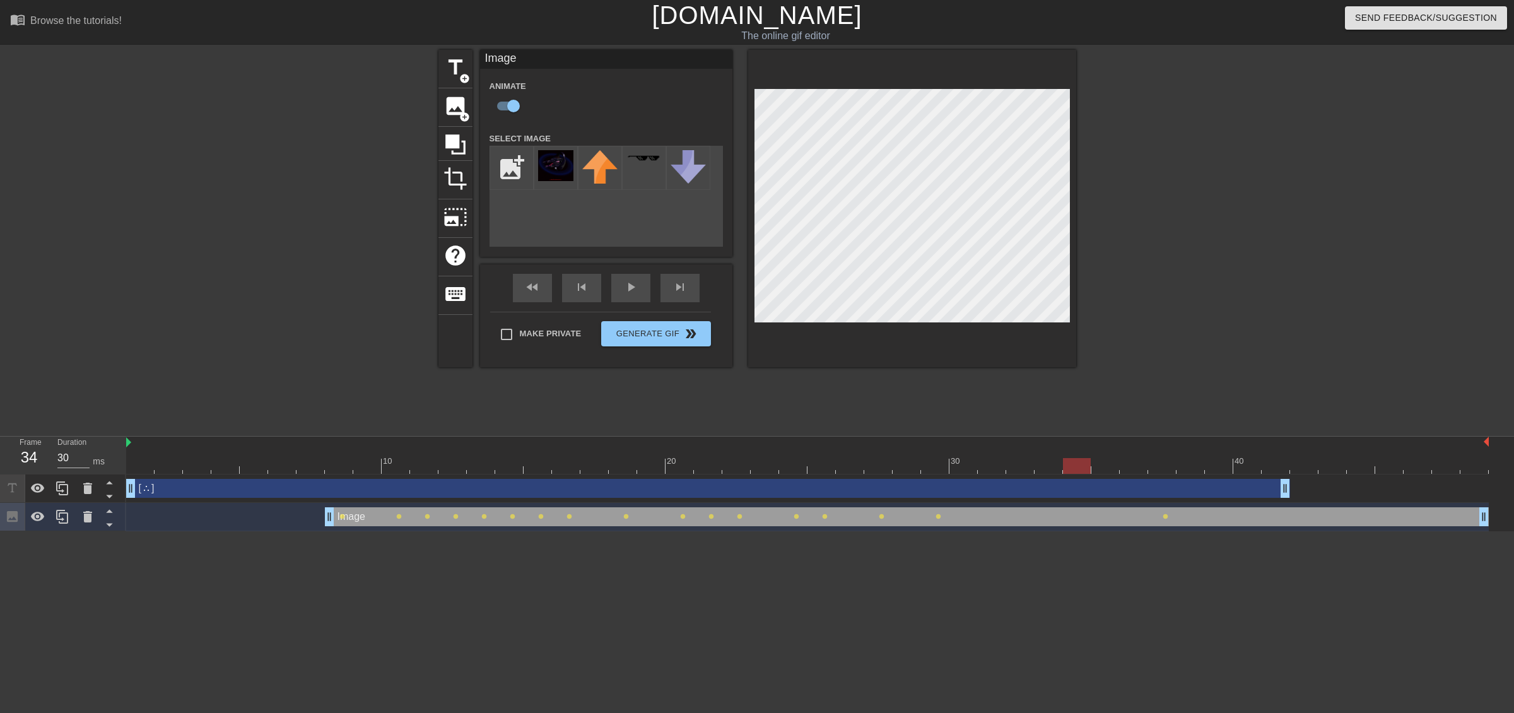
drag, startPoint x: 1077, startPoint y: 468, endPoint x: 1088, endPoint y: 468, distance: 11.4
click at [1079, 468] on div at bounding box center [807, 466] width 1362 height 16
drag, startPoint x: 1123, startPoint y: 469, endPoint x: 1161, endPoint y: 468, distance: 37.9
click at [1125, 469] on div at bounding box center [807, 466] width 1362 height 16
click at [1173, 465] on div at bounding box center [807, 466] width 1362 height 16
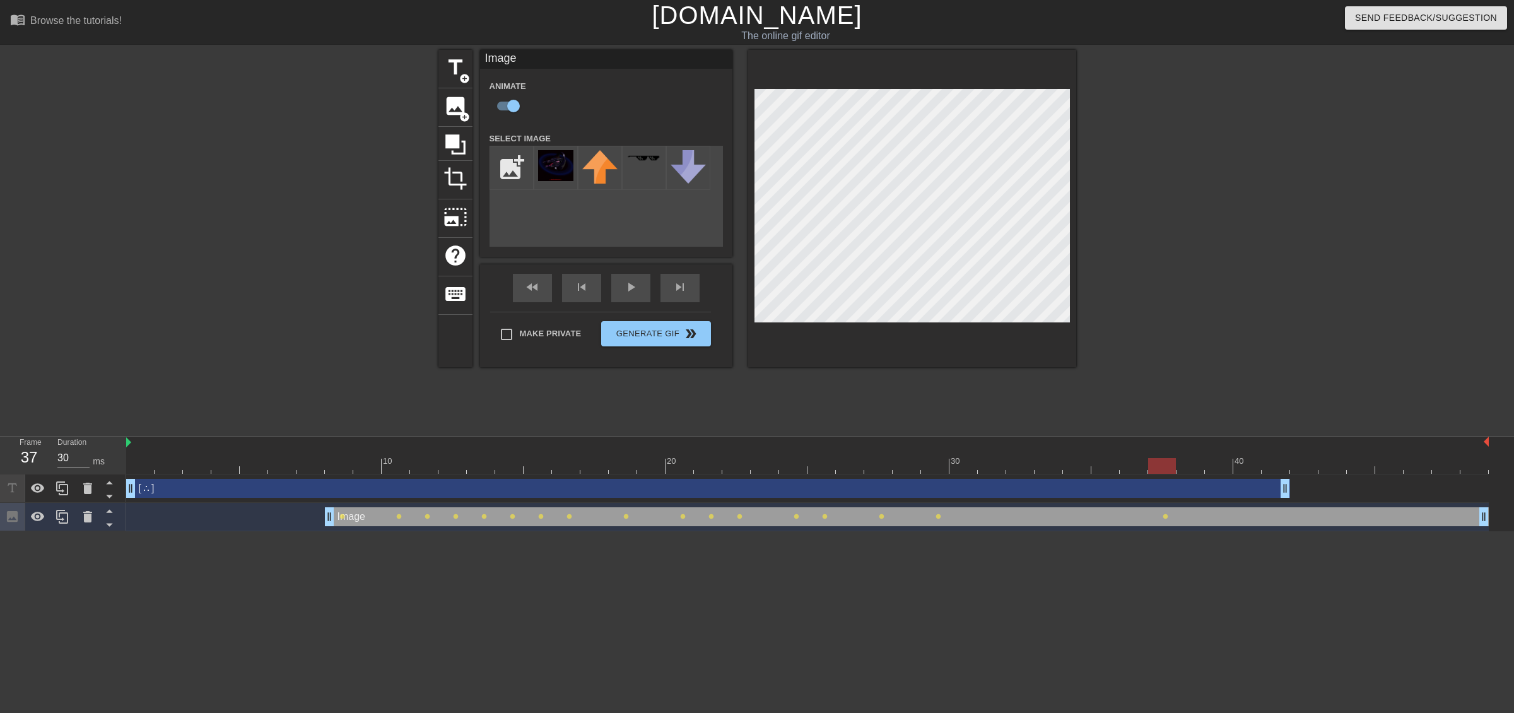
click at [1205, 464] on div at bounding box center [807, 466] width 1362 height 16
drag, startPoint x: 1234, startPoint y: 470, endPoint x: 1241, endPoint y: 470, distance: 6.9
click at [1236, 470] on div at bounding box center [807, 466] width 1362 height 16
click at [1260, 464] on div at bounding box center [1247, 466] width 28 height 16
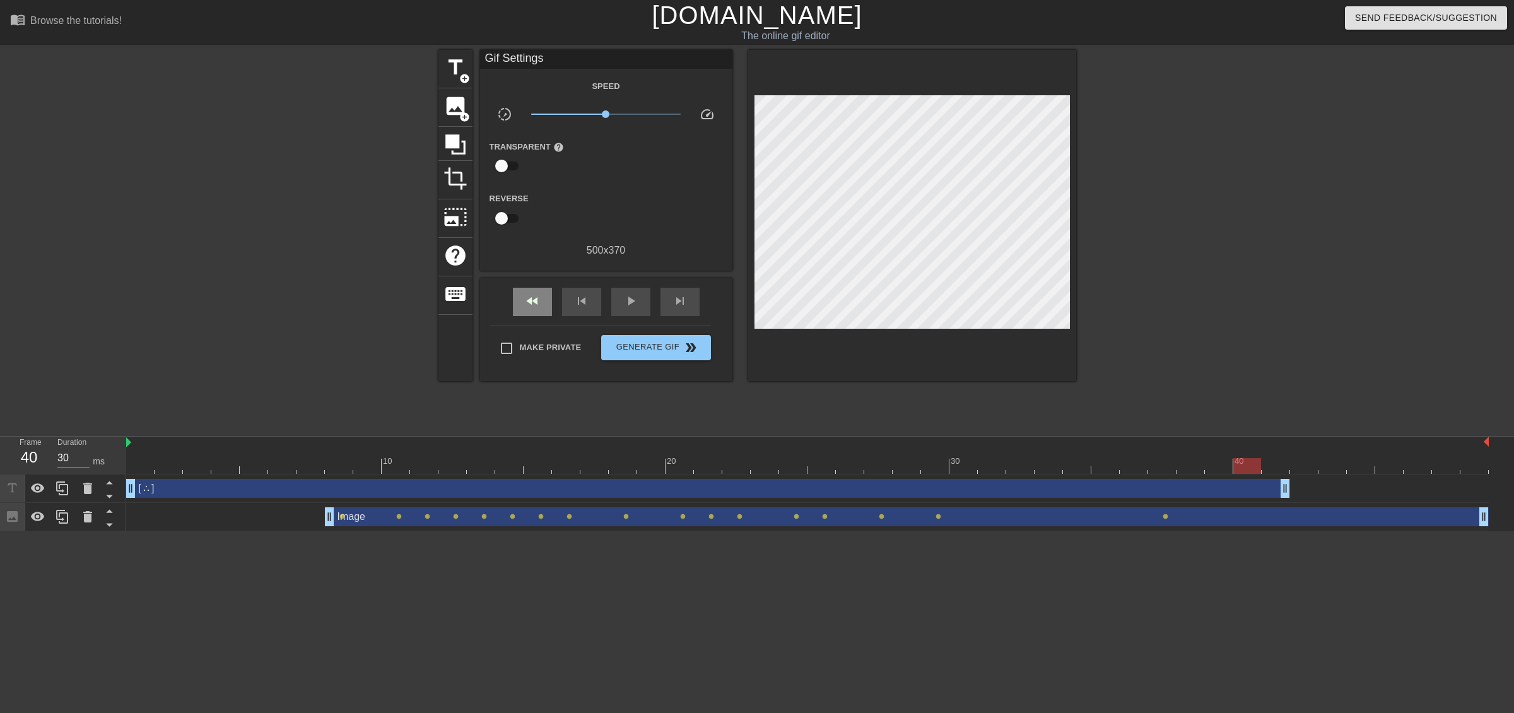
drag, startPoint x: 538, startPoint y: 284, endPoint x: 637, endPoint y: 282, distance: 99.1
click at [539, 284] on div "fast_rewind skip_previous play_arrow skip_next" at bounding box center [606, 301] width 206 height 47
click at [647, 298] on div "play_arrow" at bounding box center [630, 302] width 39 height 28
click at [581, 112] on span "x0.462" at bounding box center [605, 114] width 149 height 15
click at [601, 108] on span "x0.462" at bounding box center [605, 114] width 149 height 15
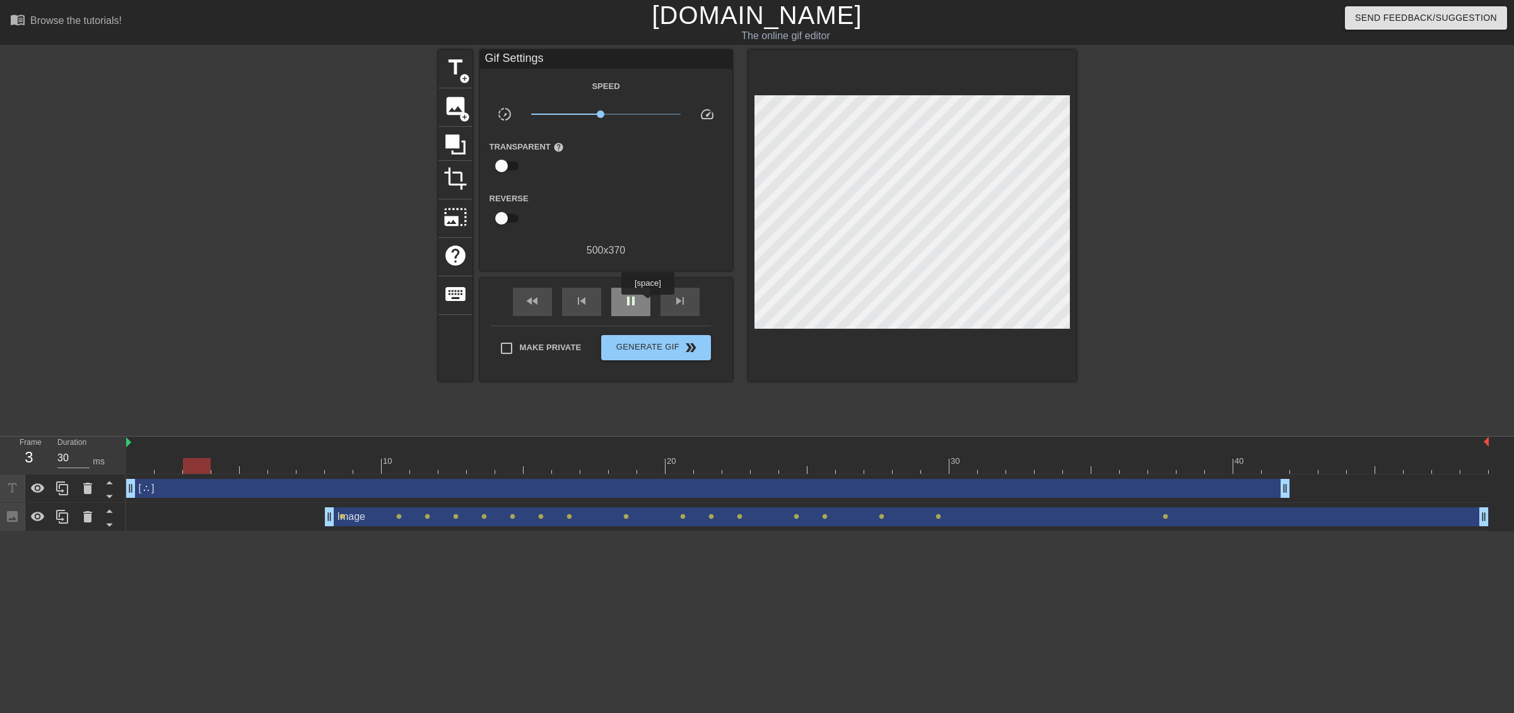
click at [647, 303] on div "pause" at bounding box center [630, 302] width 39 height 28
click at [343, 471] on div at bounding box center [807, 466] width 1362 height 16
click at [648, 290] on div "play_arrow" at bounding box center [630, 302] width 39 height 28
type input "30"
click at [648, 290] on div "pause" at bounding box center [630, 302] width 39 height 28
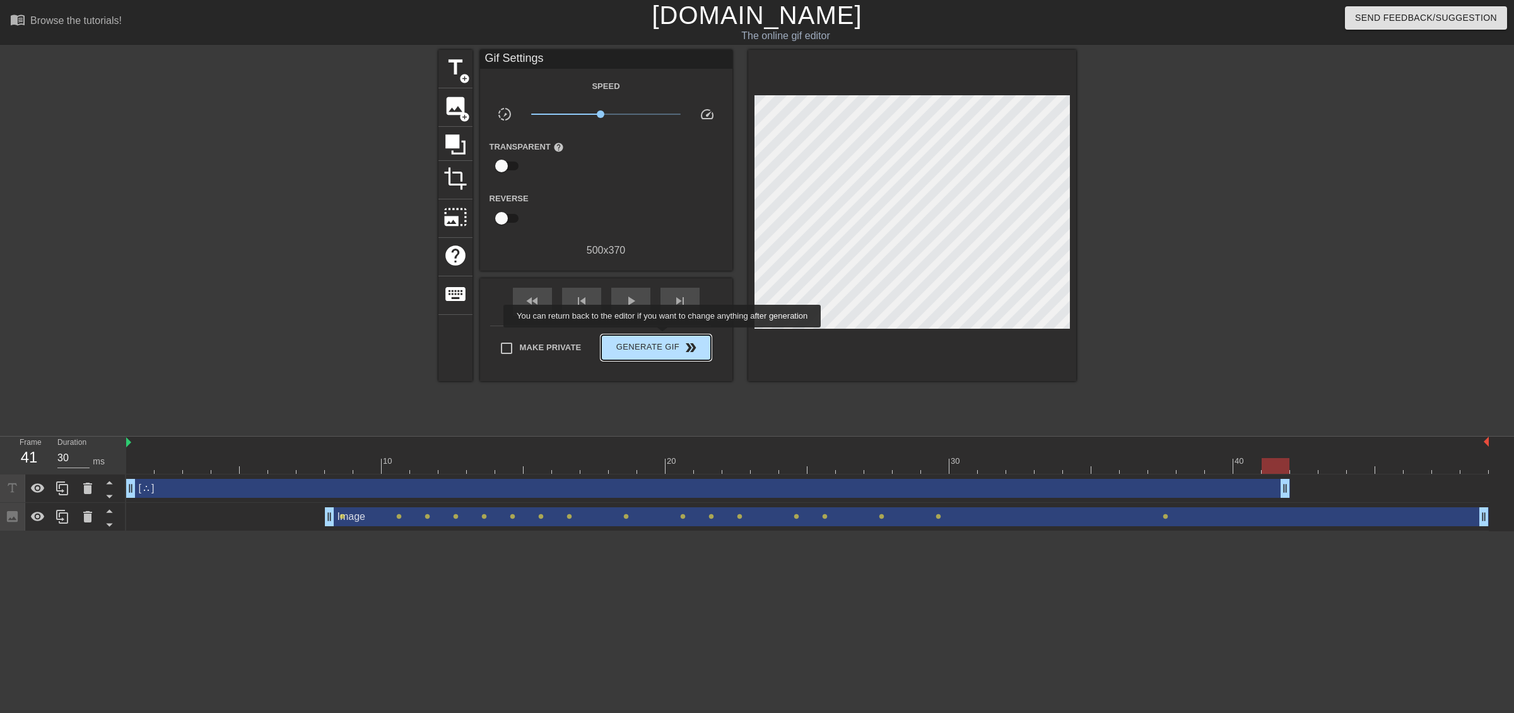
click at [666, 337] on button "Generate Gif double_arrow" at bounding box center [655, 347] width 109 height 25
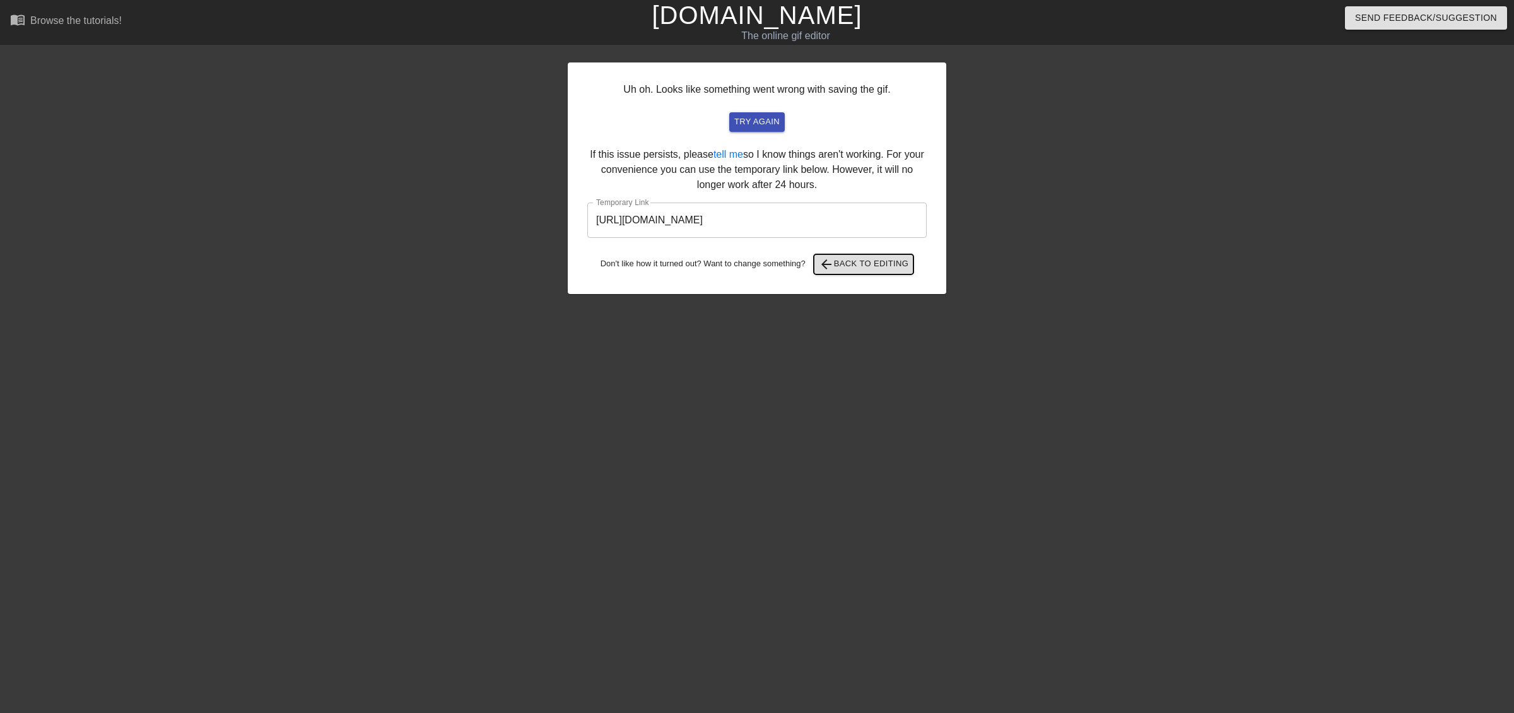
click at [874, 266] on span "arrow_back Back to Editing" at bounding box center [864, 264] width 90 height 15
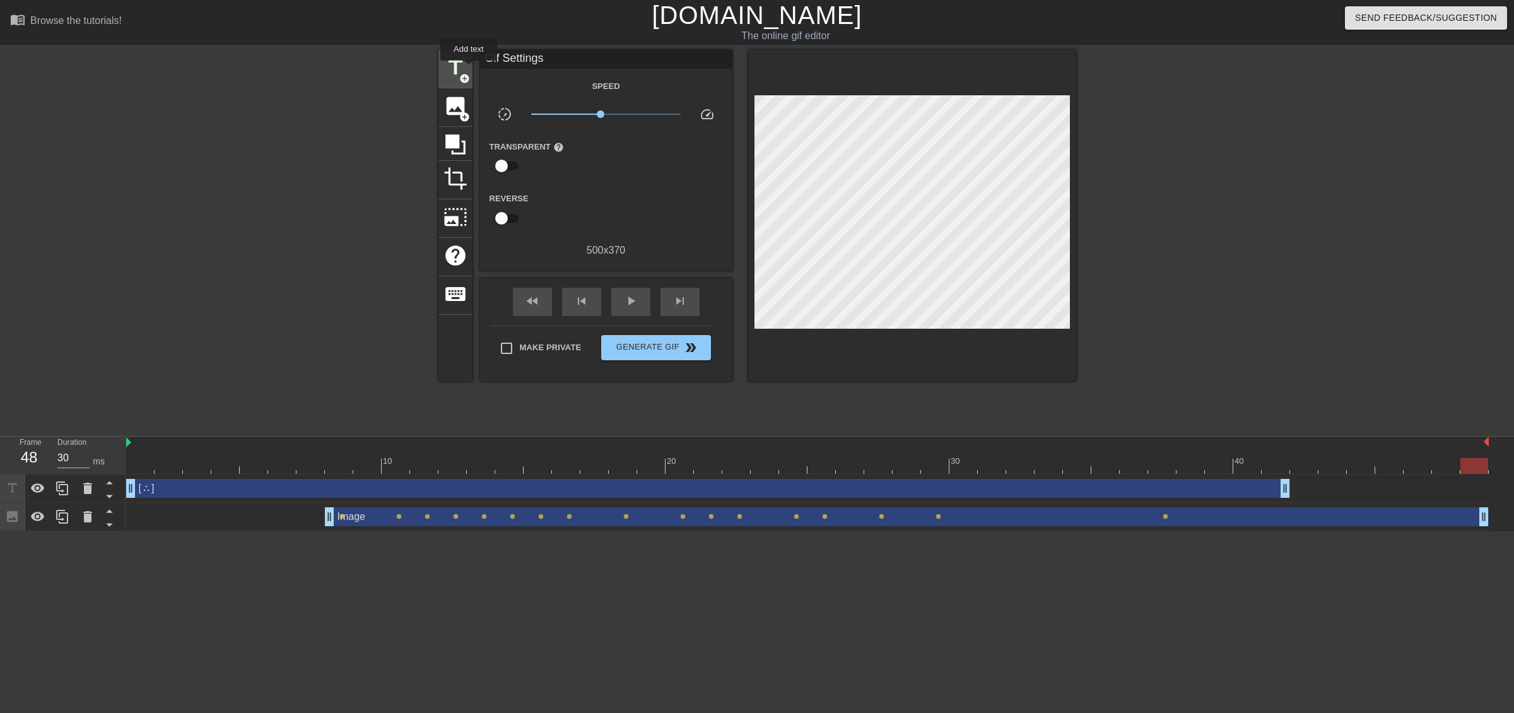
click at [459, 67] on span "title" at bounding box center [455, 68] width 24 height 24
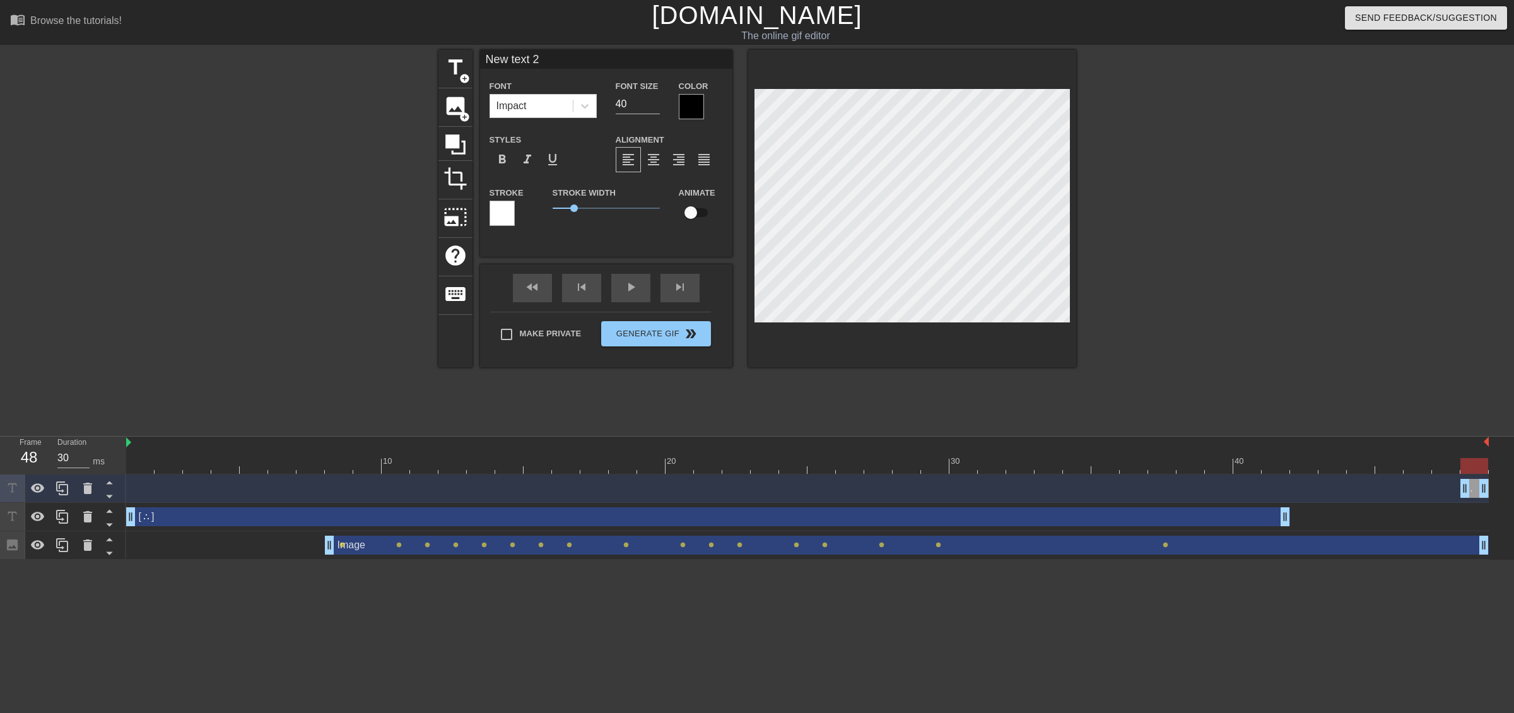
scroll to position [1, 3]
type input "M"
type textarea "M"
type input "Ma"
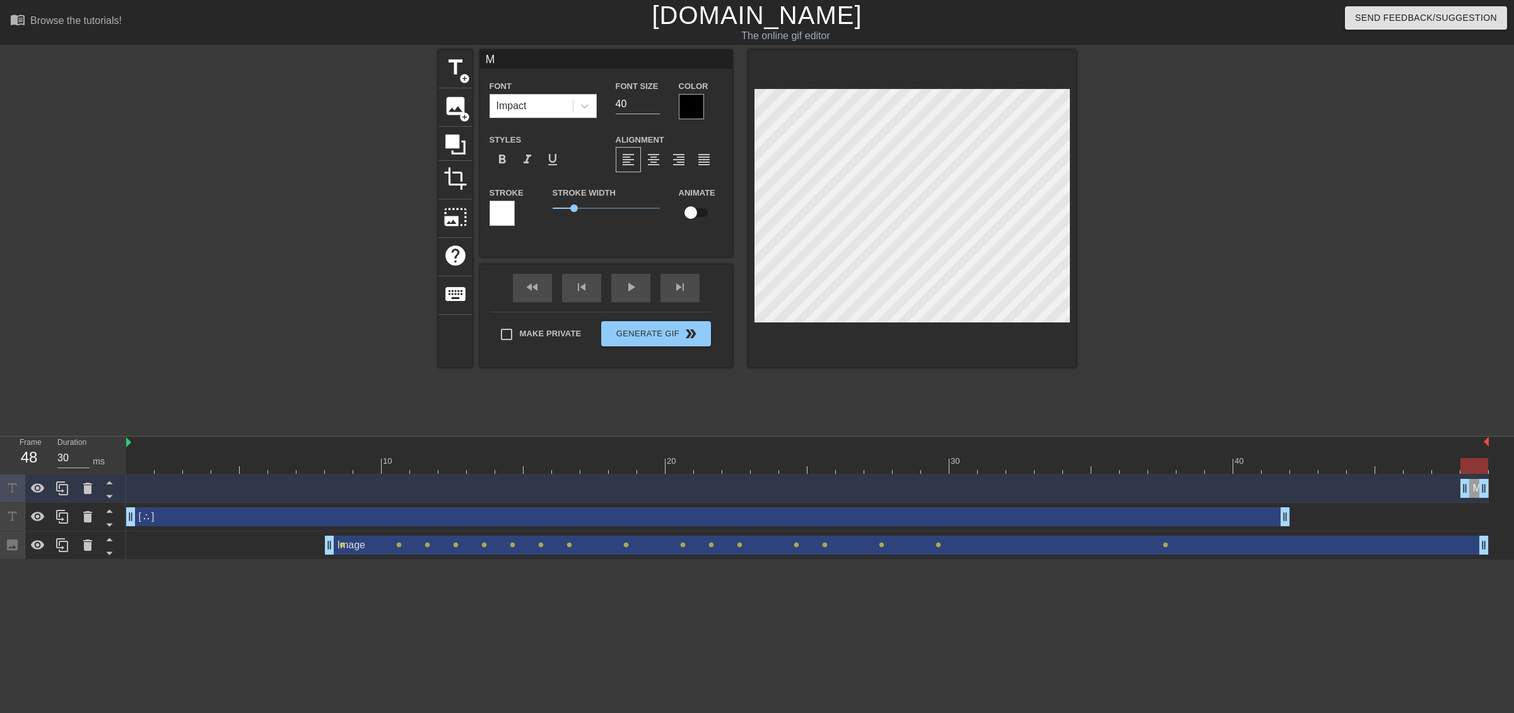
type textarea "Ma"
type input "Man"
type textarea "Man"
type input "Manu"
type textarea "Manu"
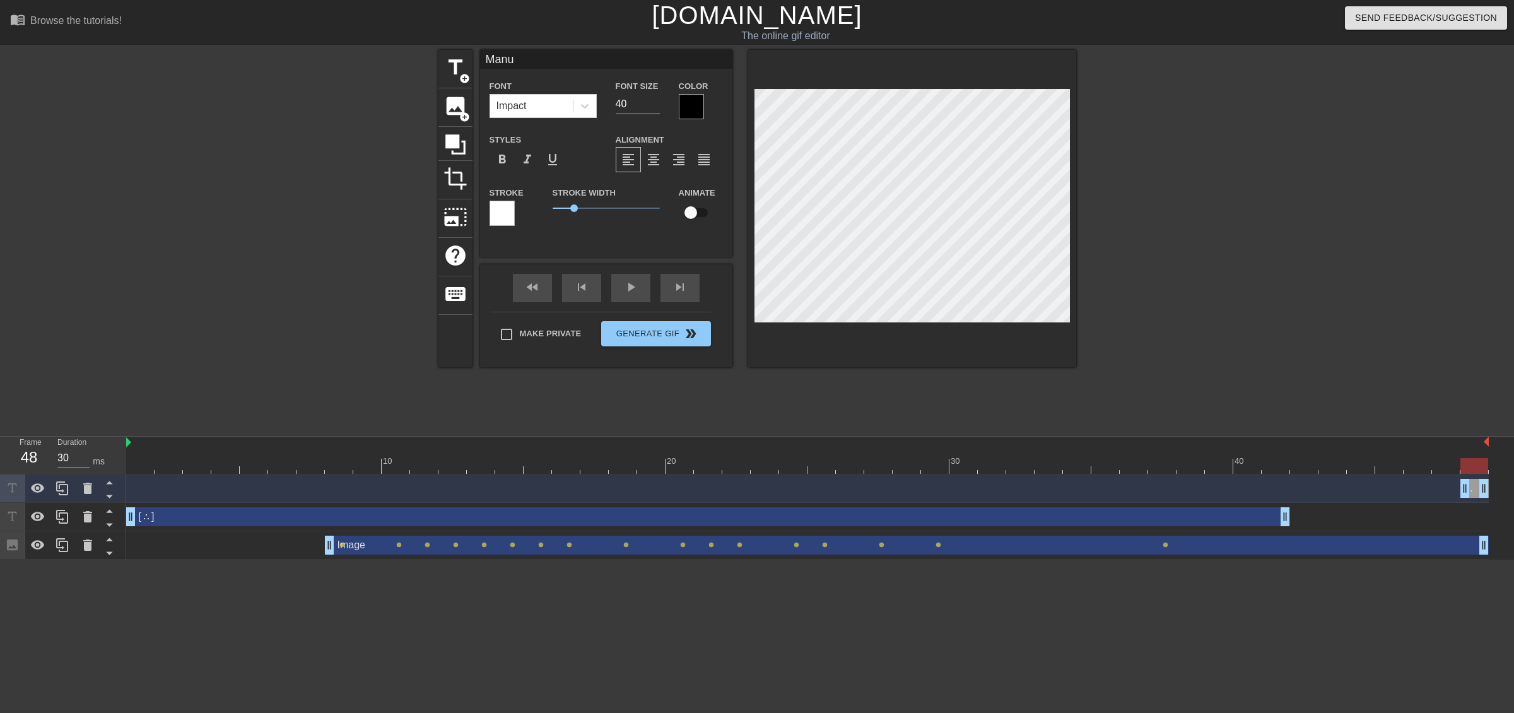
type input "Manu="
type textarea "Manu="
type input "Manu"
type textarea "Manu"
type input "Man"
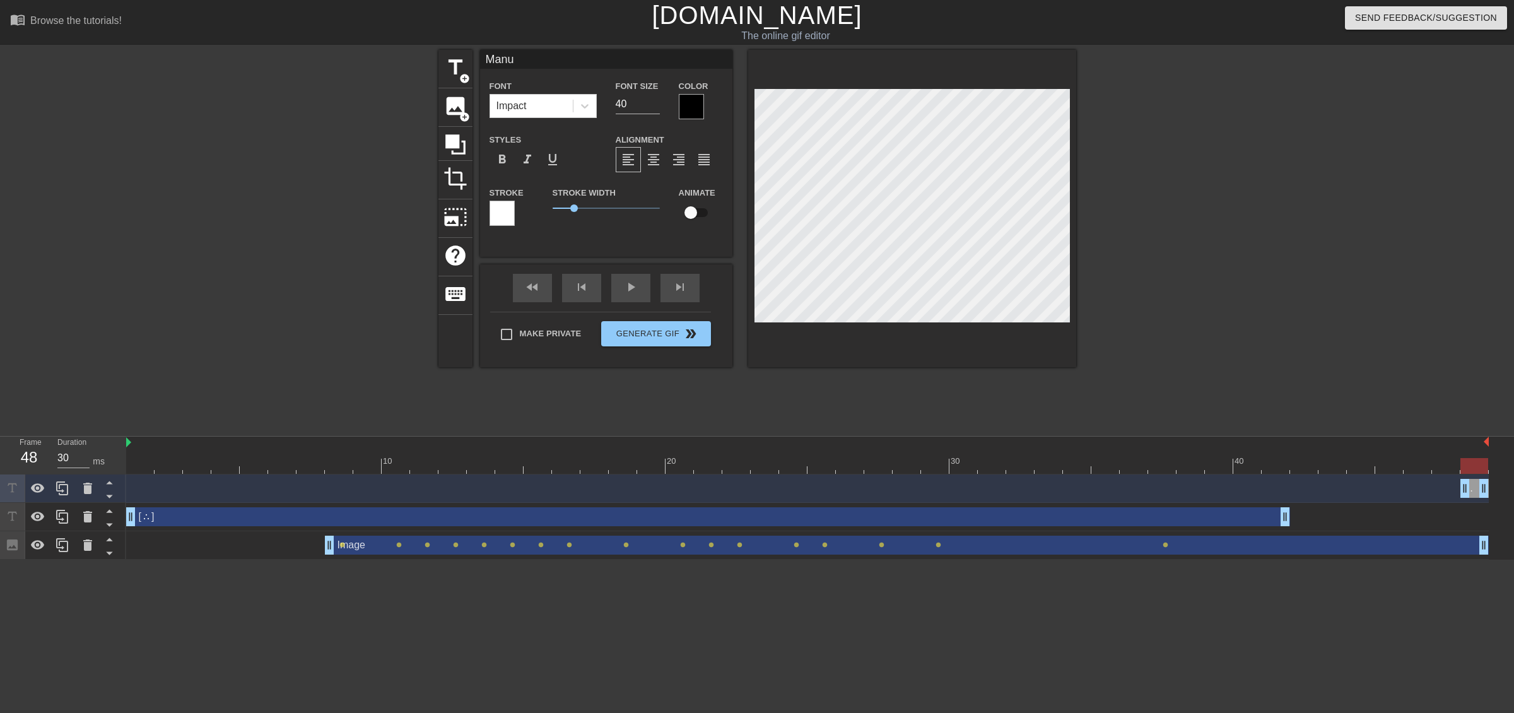
type textarea "Man"
type input "Ma"
type textarea "Ma"
type input "M"
type textarea "M"
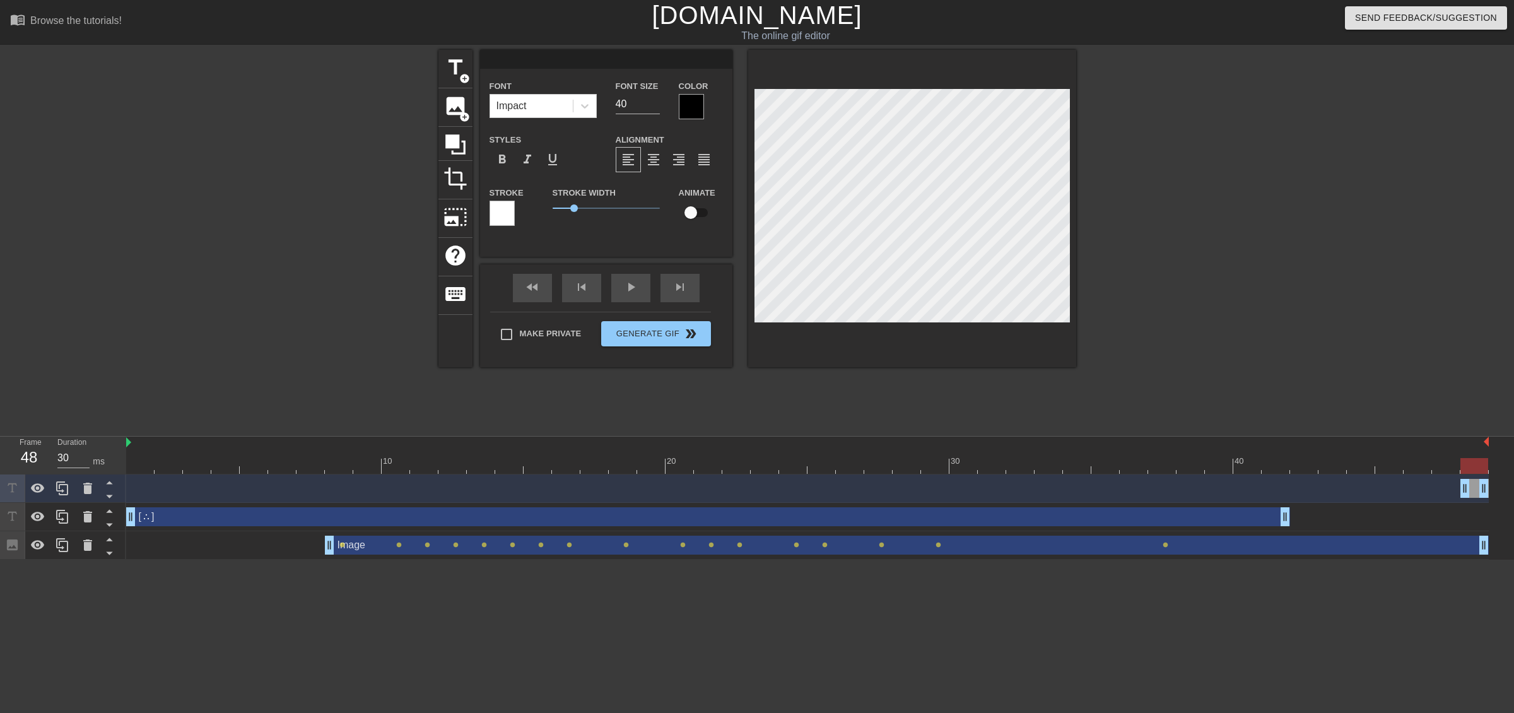
type input "W"
type textarea "W"
type input "WM"
type textarea "WM"
type input "WMP"
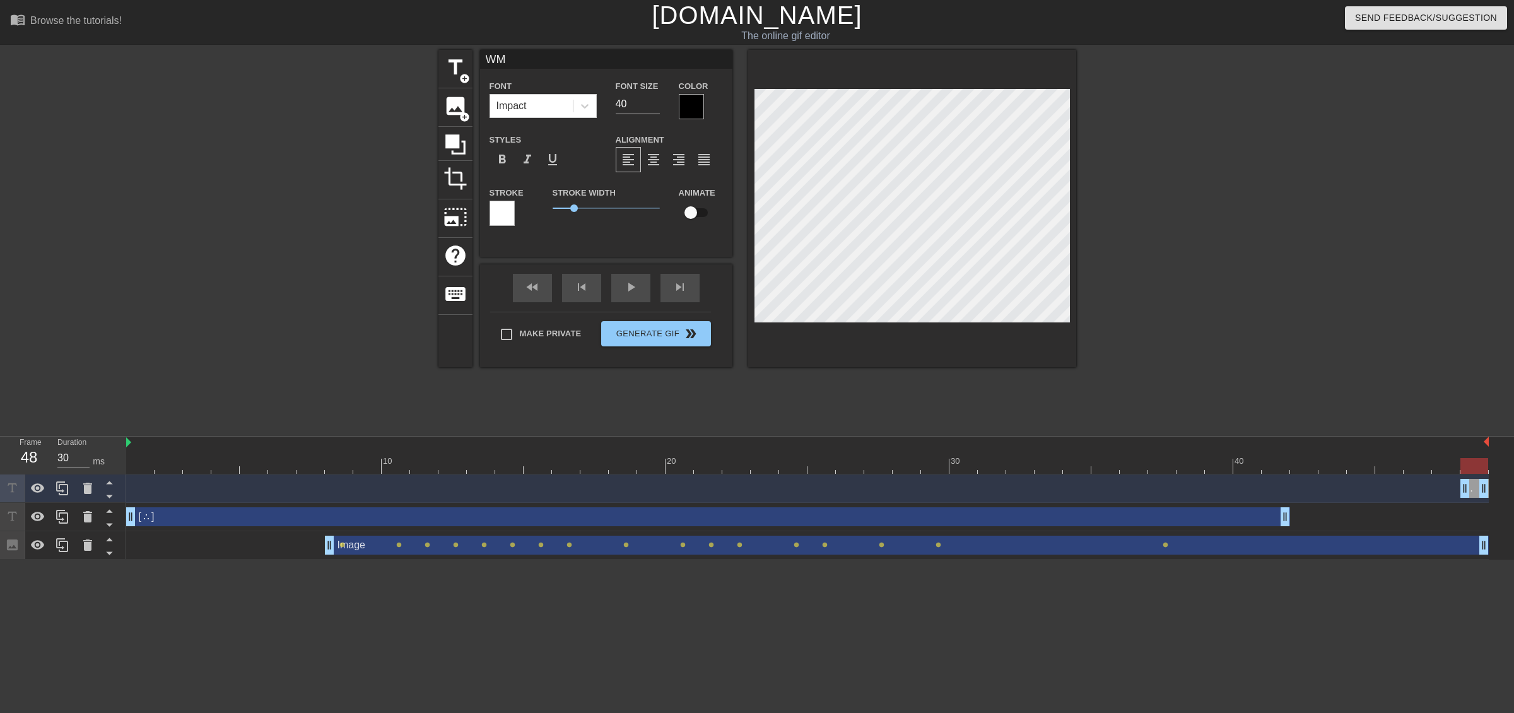
type textarea "WMP"
type input "WMPR"
type textarea "WMPR"
type input "WMP"
type textarea "WMP"
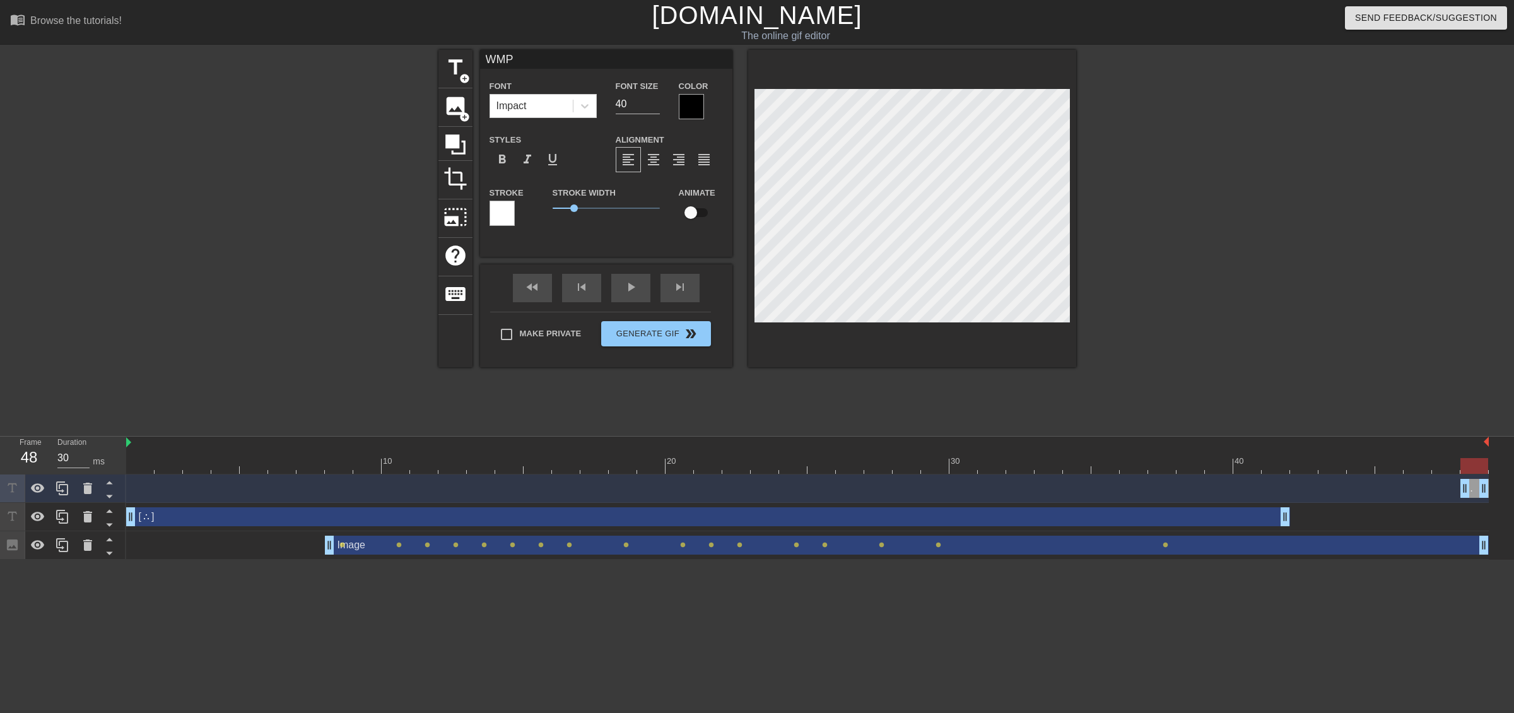
type input "WMPT"
type textarea "WMPT"
click at [457, 68] on span "title" at bounding box center [455, 68] width 24 height 24
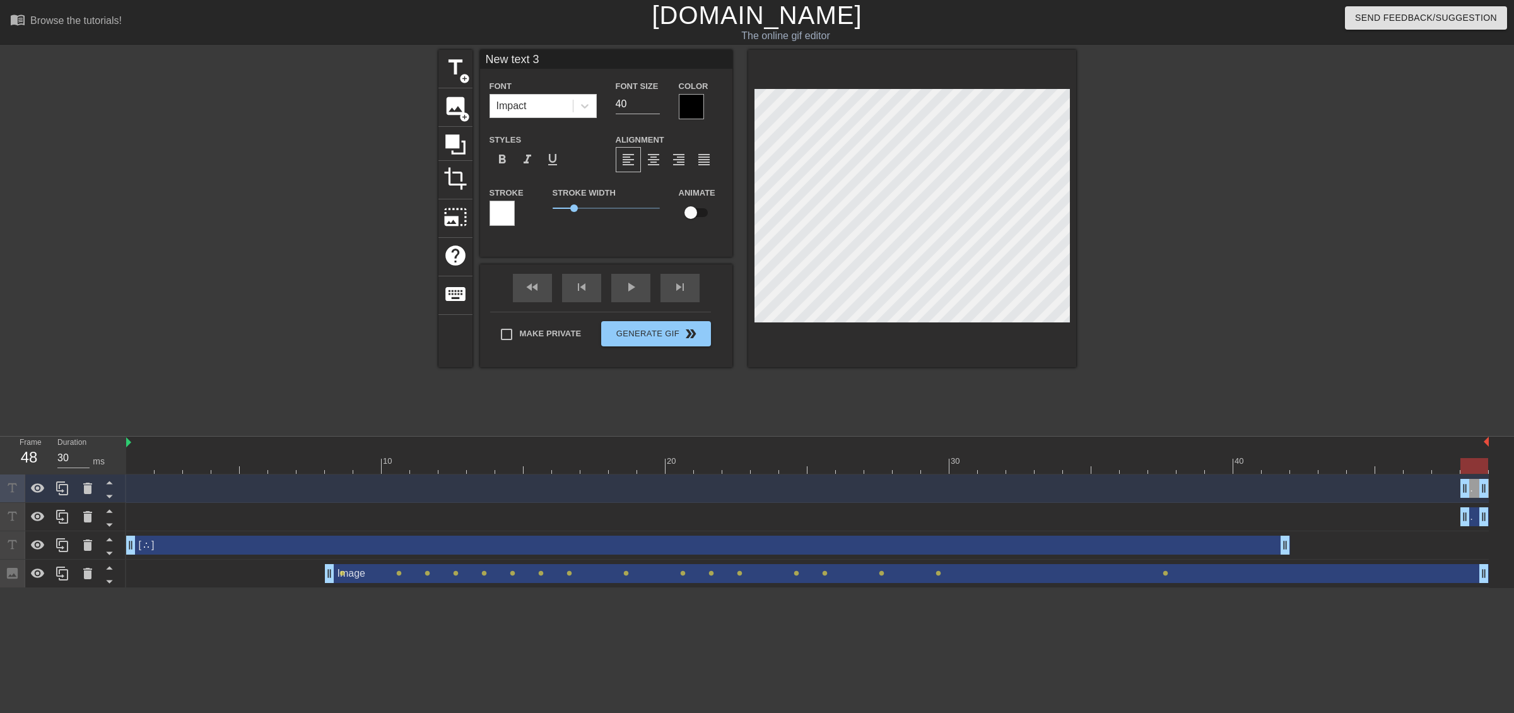
scroll to position [1, 2]
type input "p"
type textarea "p"
type input "P"
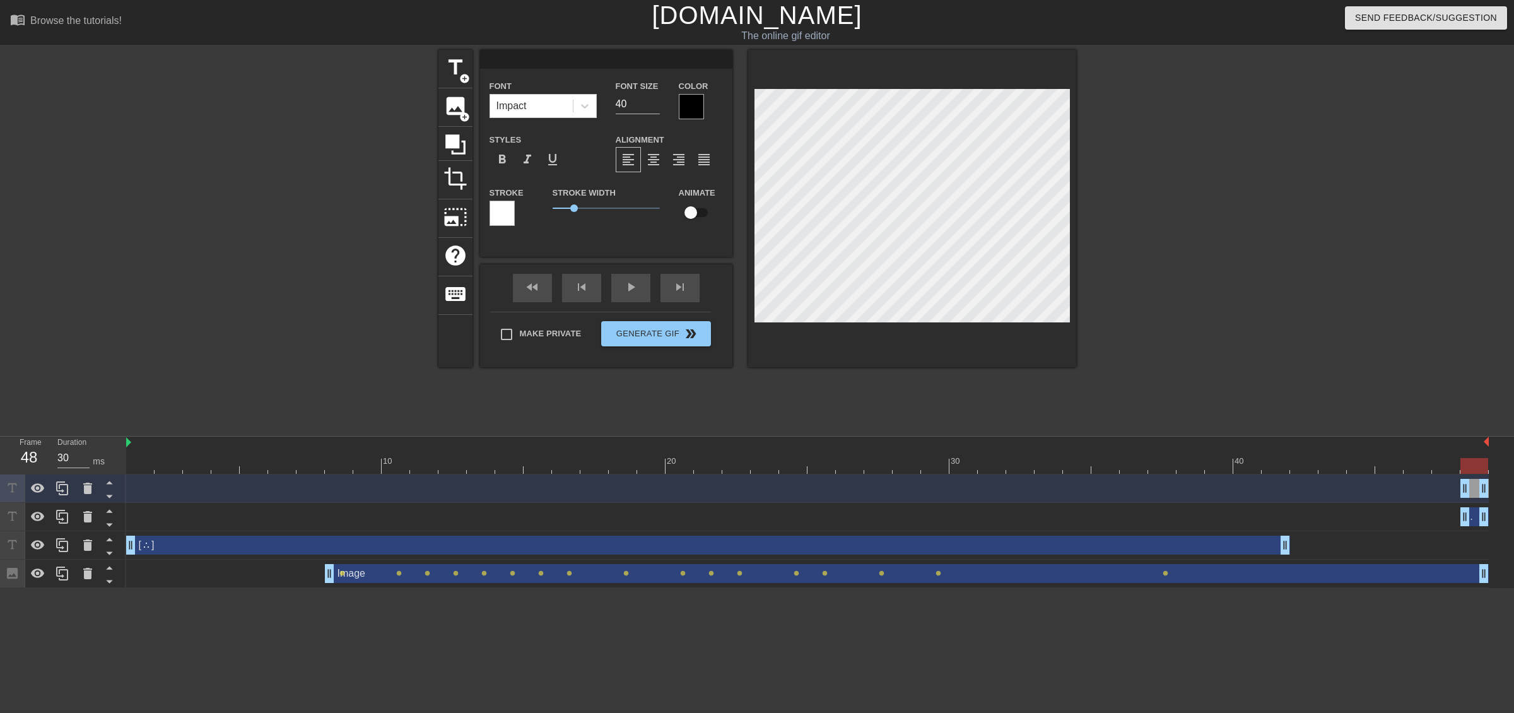
type textarea "P"
type input "Pa"
type textarea "Pa"
type input "Pat"
type textarea "Pat"
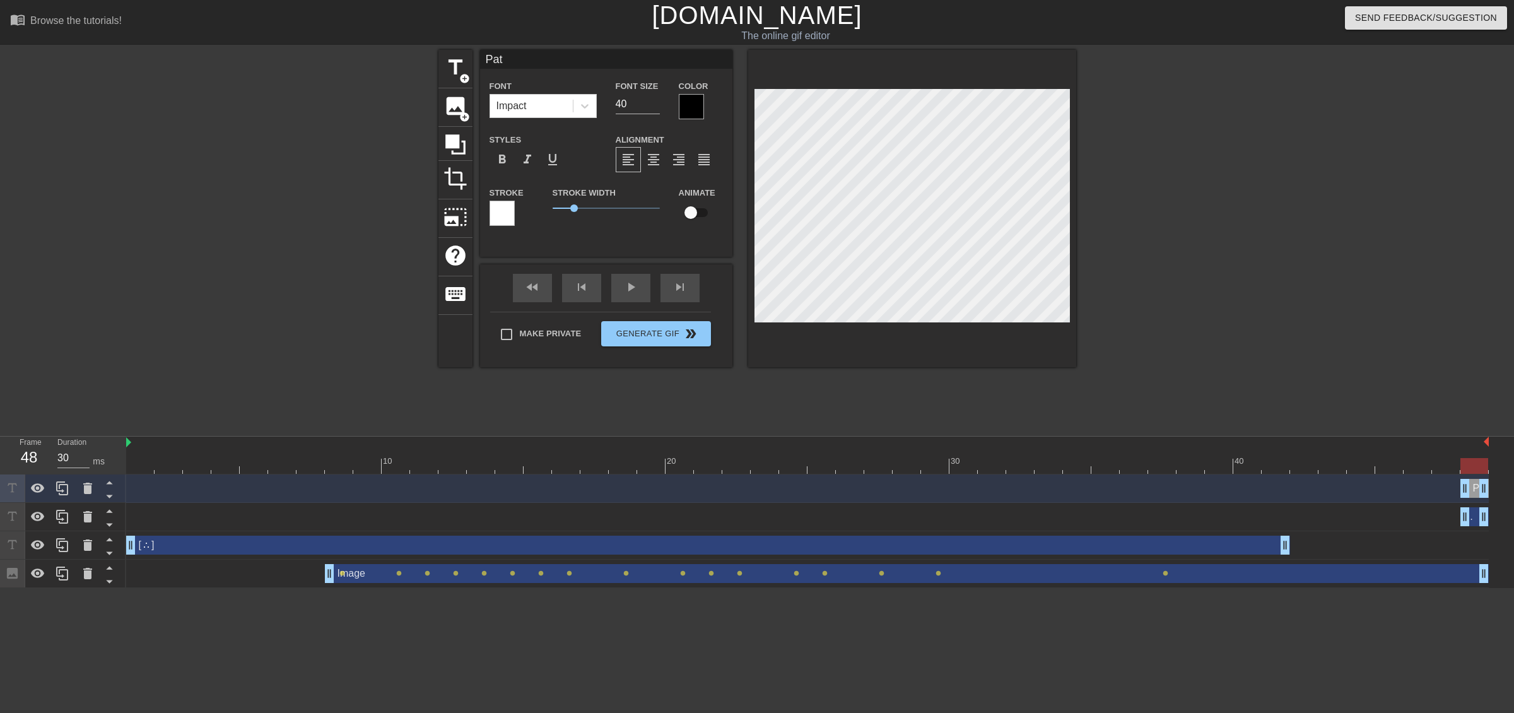
type input "Patr"
type textarea "Patr"
type input "[PERSON_NAME]"
type textarea "[PERSON_NAME]"
type input "Patron"
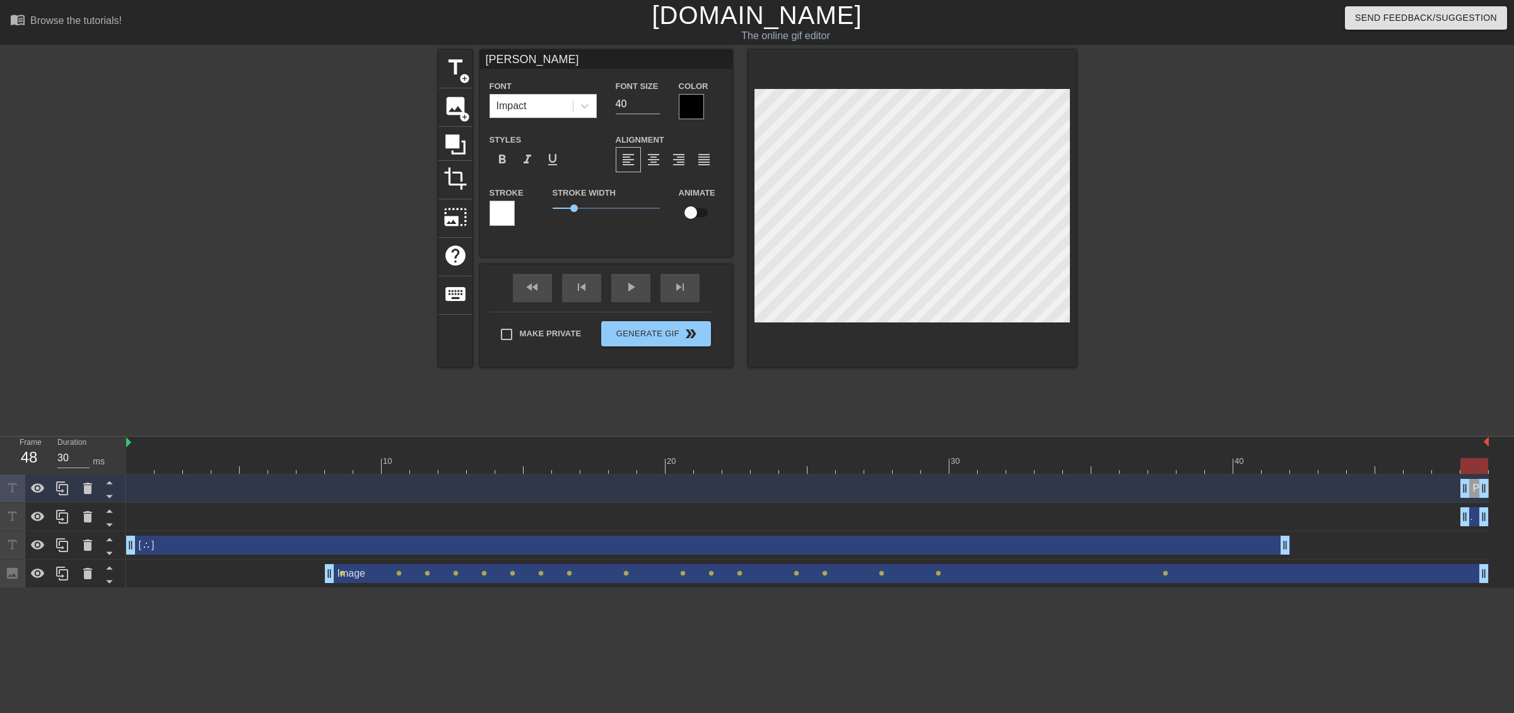
type textarea "Patron"
click at [1151, 276] on div at bounding box center [1185, 239] width 189 height 378
click at [1168, 209] on div at bounding box center [1185, 239] width 189 height 378
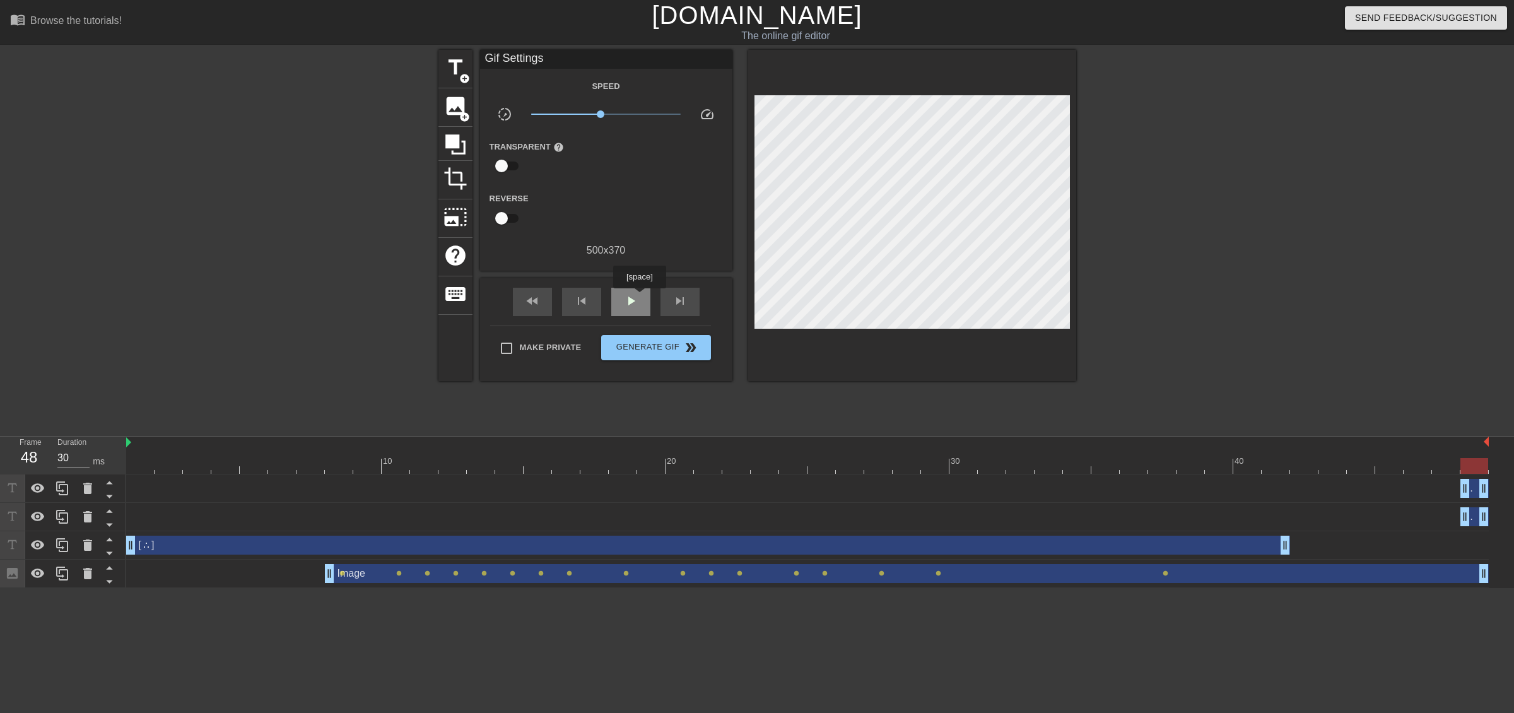
drag, startPoint x: 639, startPoint y: 297, endPoint x: 645, endPoint y: 309, distance: 13.3
click at [639, 298] on div "play_arrow" at bounding box center [630, 302] width 39 height 28
click at [636, 315] on div "pause" at bounding box center [630, 302] width 39 height 28
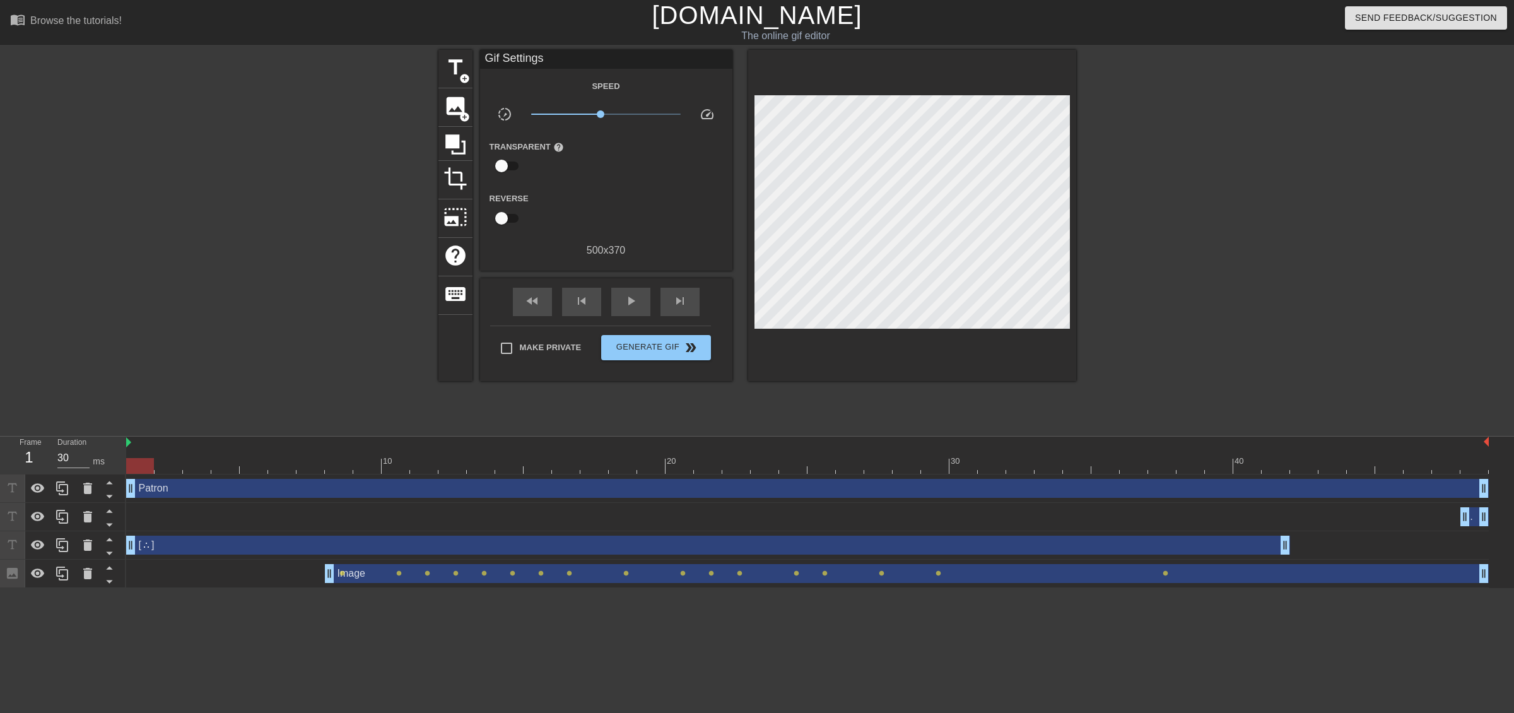
drag, startPoint x: 1465, startPoint y: 491, endPoint x: 361, endPoint y: 503, distance: 1104.6
click at [104, 498] on div "Frame 1 Duration 30 ms 10 20 30 40 Patron drag_handle drag_handle WMPT drag_han…" at bounding box center [757, 512] width 1514 height 151
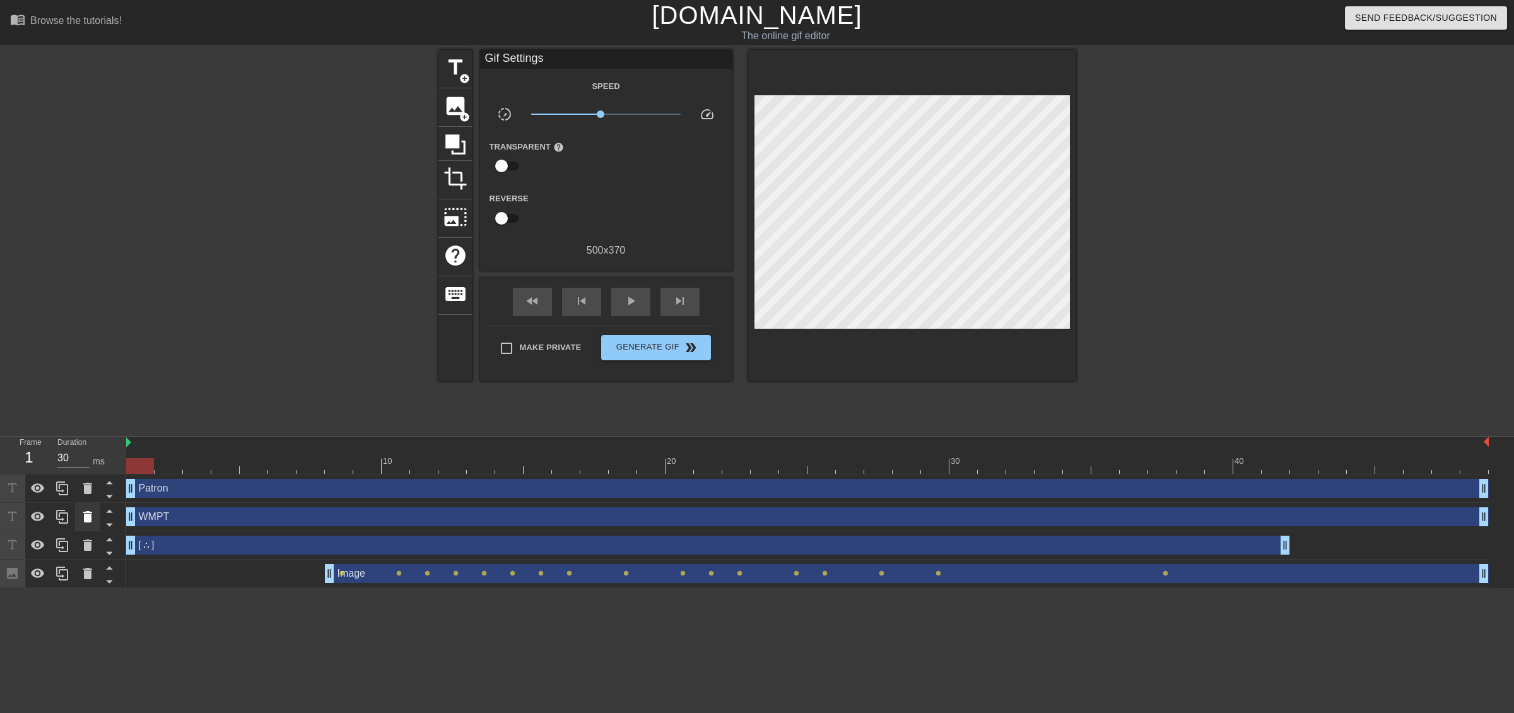
drag, startPoint x: 1464, startPoint y: 519, endPoint x: 86, endPoint y: 503, distance: 1378.3
click at [73, 503] on div "Frame 1 Duration 30 ms 10 20 30 40 Patron drag_handle drag_handle WMPT drag_han…" at bounding box center [757, 512] width 1514 height 151
click at [643, 310] on div "play_arrow" at bounding box center [630, 302] width 39 height 28
type input "30"
click at [660, 353] on span "Generate Gif double_arrow" at bounding box center [655, 347] width 99 height 15
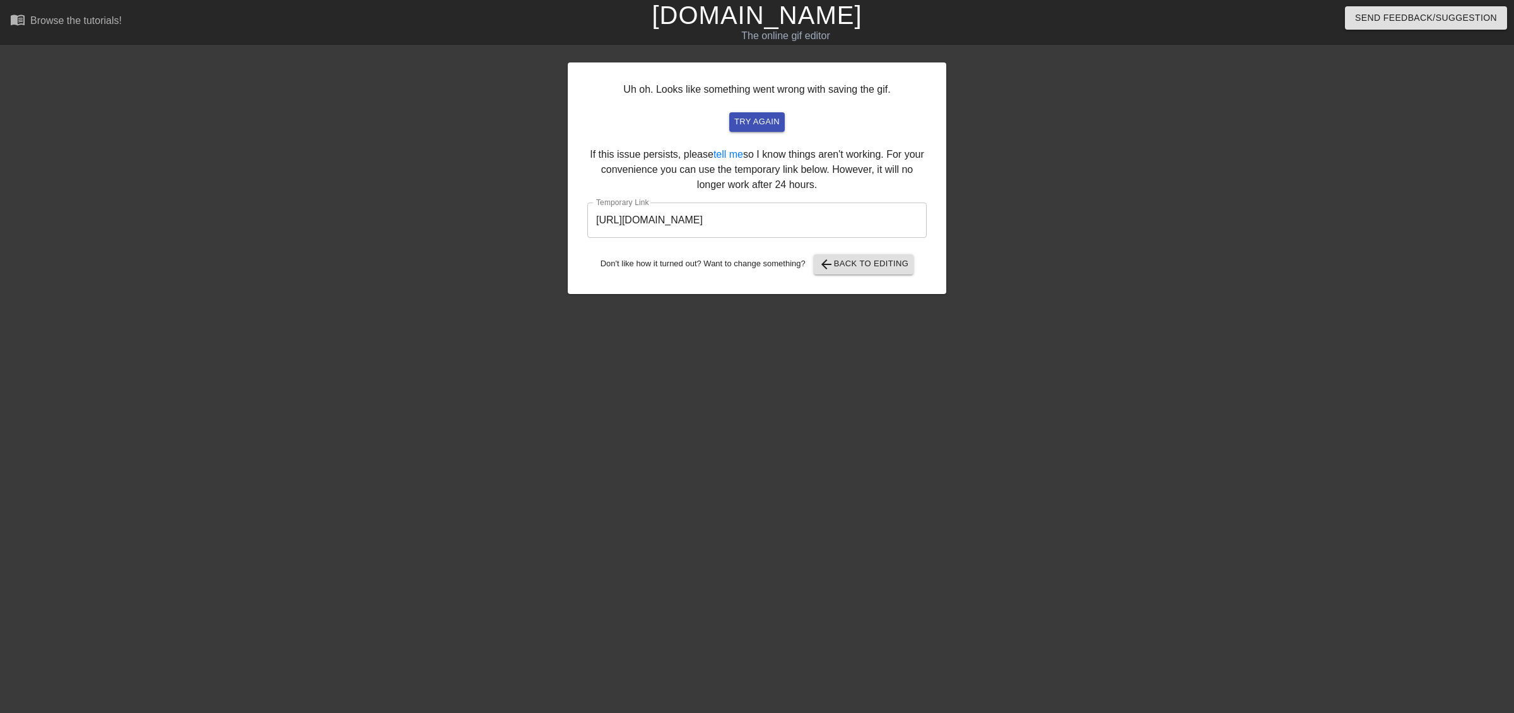
click at [828, 216] on input "[URL][DOMAIN_NAME]" at bounding box center [756, 219] width 339 height 35
